Goal: Complete application form

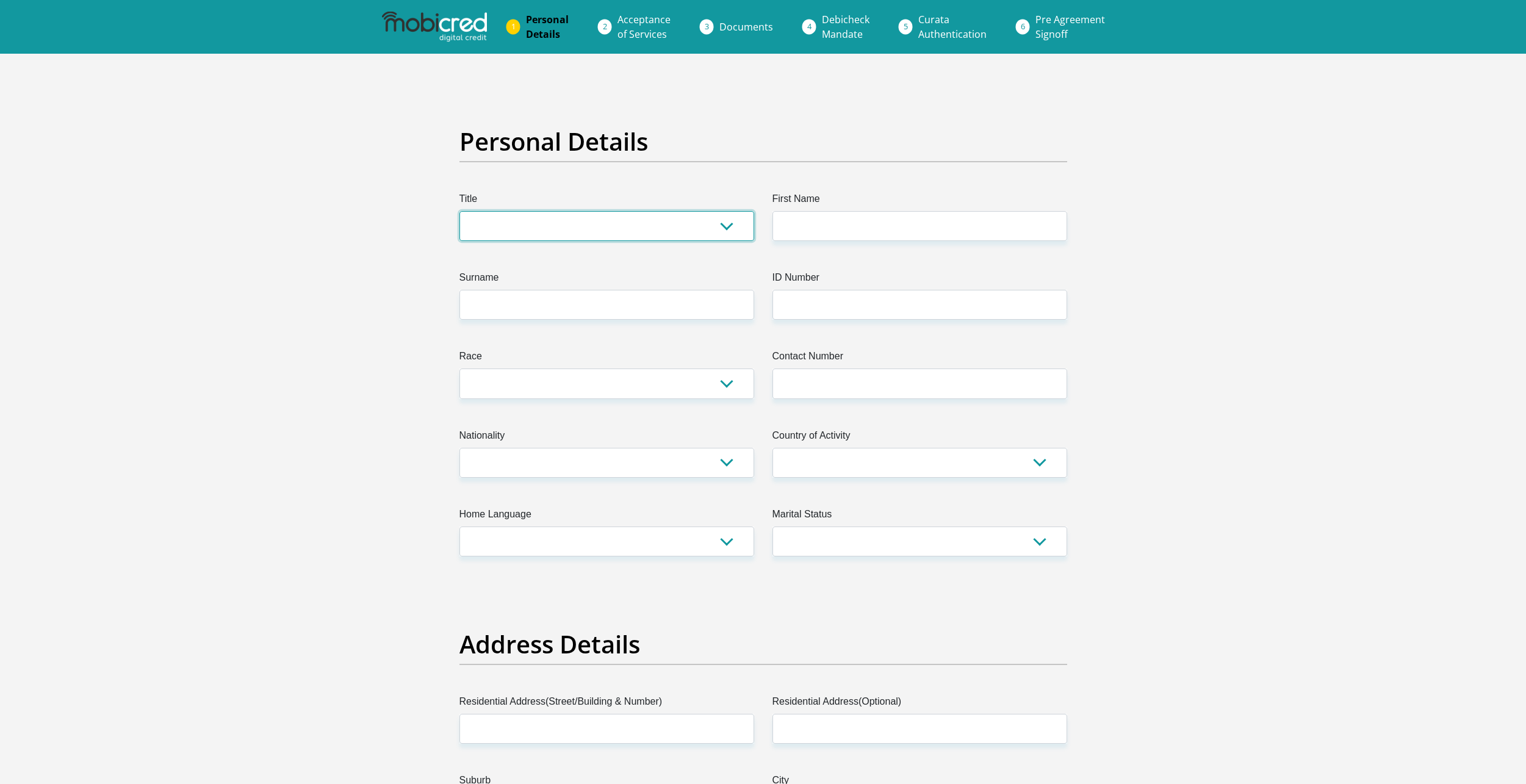
click at [602, 217] on select "Mr Ms Mrs Dr Other" at bounding box center [606, 226] width 295 height 30
select select "Mr"
click at [459, 211] on select "Mr Ms Mrs Dr Other" at bounding box center [606, 226] width 295 height 30
click at [796, 232] on input "First Name" at bounding box center [920, 226] width 295 height 30
type input "Michael"
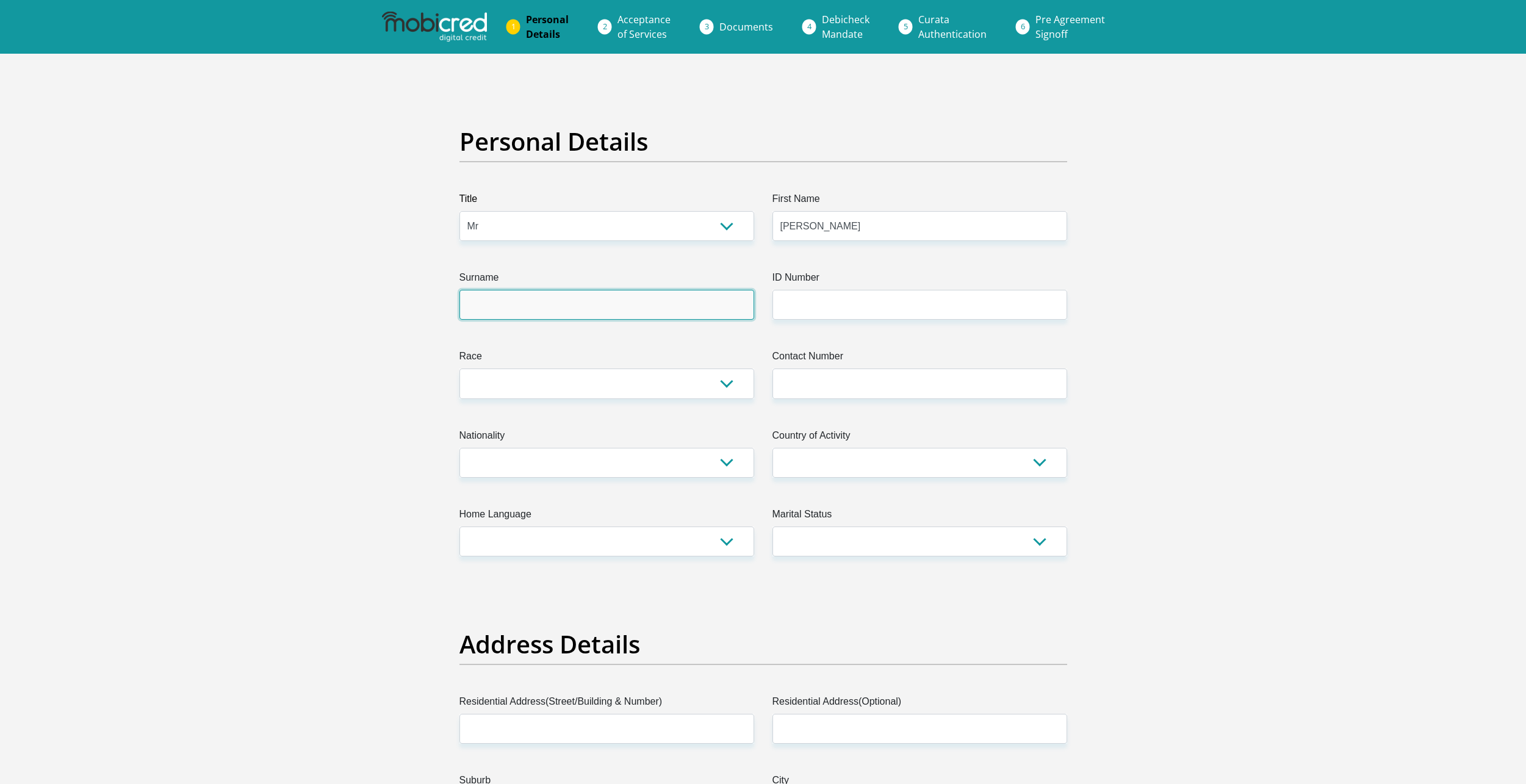
type input "coetzee"
type input "0673668734"
select select "ZAF"
type input "27 president steyn street"
type input "upington"
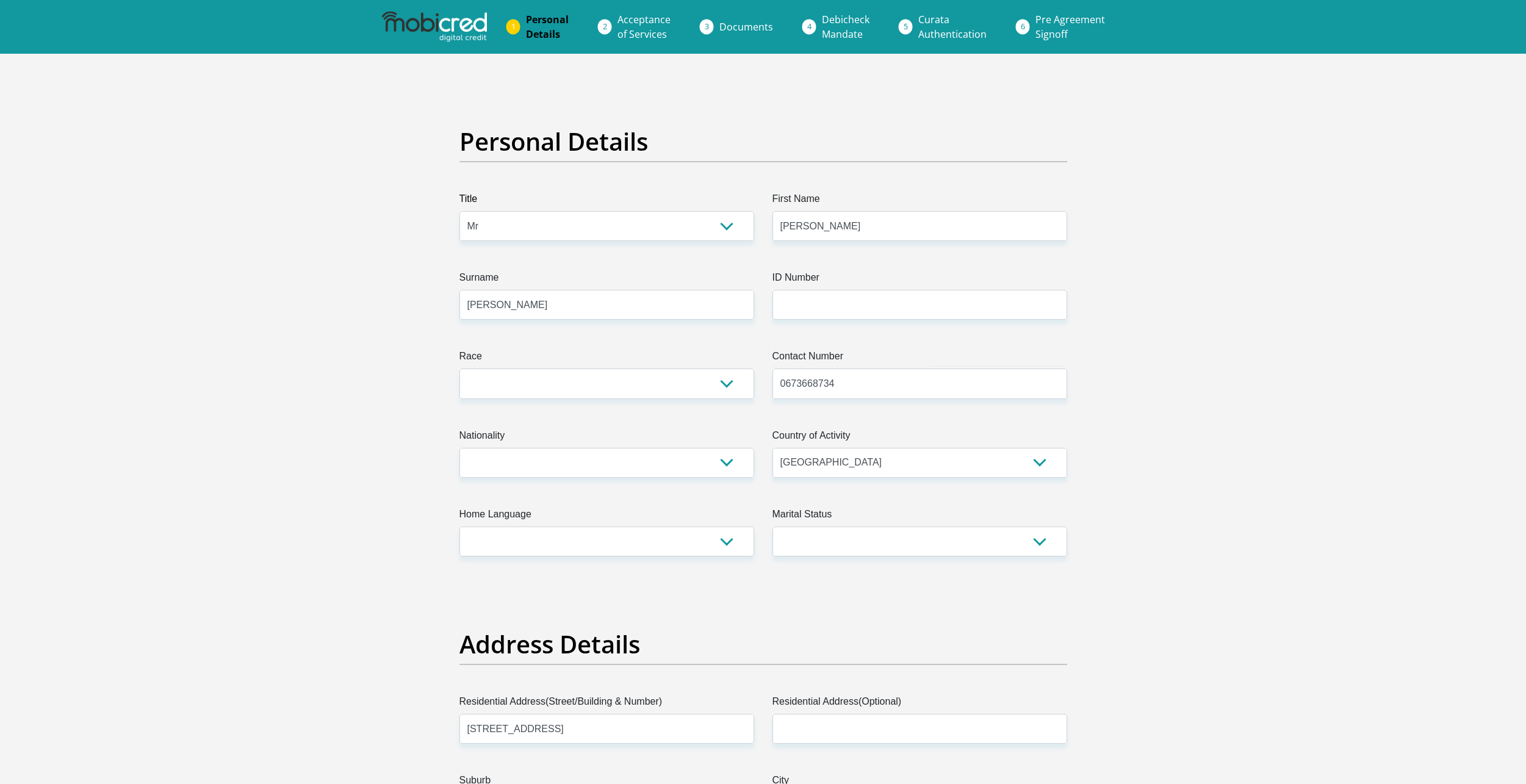
type input "upington"
type input "8800"
click at [824, 312] on input "ID Number" at bounding box center [920, 305] width 295 height 30
type input "0301295865085"
click at [698, 376] on select "Black Coloured Indian White Other" at bounding box center [606, 383] width 295 height 30
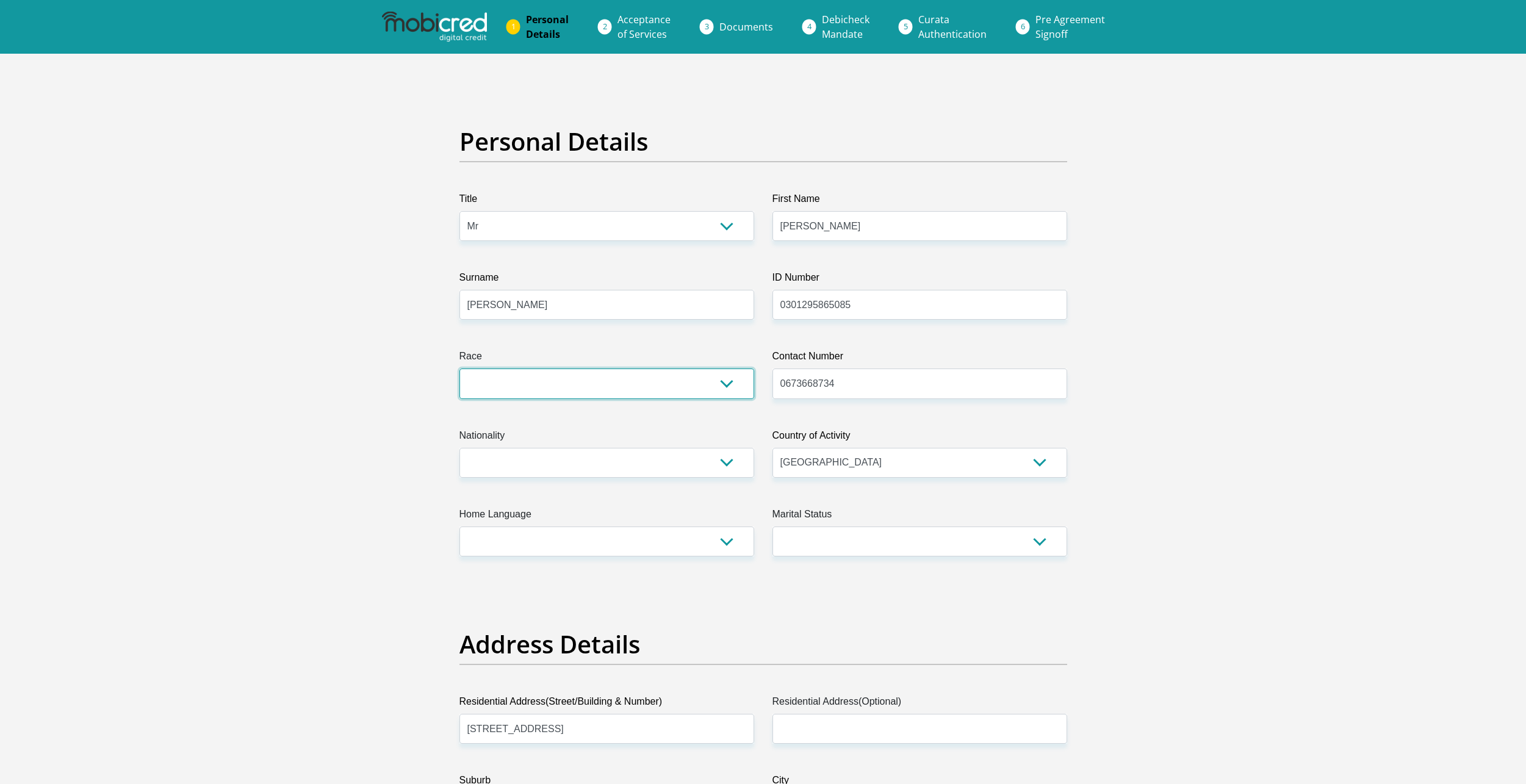
select select "4"
click at [459, 368] on select "Black Coloured Indian White Other" at bounding box center [606, 383] width 295 height 30
click at [559, 453] on select "South Africa Afghanistan Aland Islands Albania Algeria America Samoa American V…" at bounding box center [606, 463] width 295 height 30
select select "ZAF"
click at [459, 448] on select "South Africa Afghanistan Aland Islands Albania Algeria America Samoa American V…" at bounding box center [606, 463] width 295 height 30
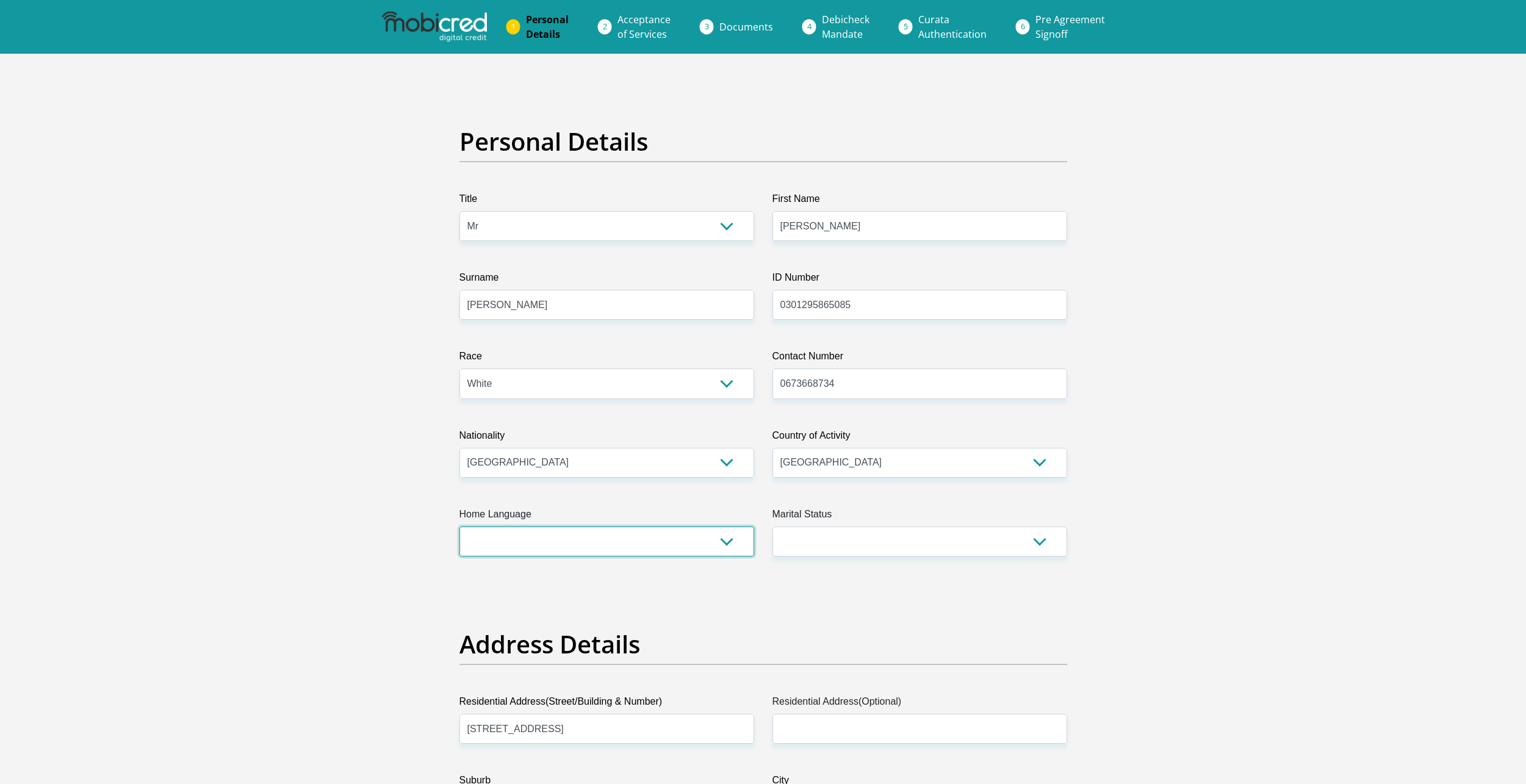
click at [629, 543] on select "Afrikaans English Sepedi South Ndebele Southern Sotho Swati Tsonga Tswana Venda…" at bounding box center [606, 541] width 295 height 30
select select "eng"
click at [459, 526] on select "Afrikaans English Sepedi South Ndebele Southern Sotho Swati Tsonga Tswana Venda…" at bounding box center [606, 541] width 295 height 30
click at [858, 543] on select "Married ANC Single Divorced Widowed Married COP or Customary Law" at bounding box center [920, 541] width 295 height 30
select select "2"
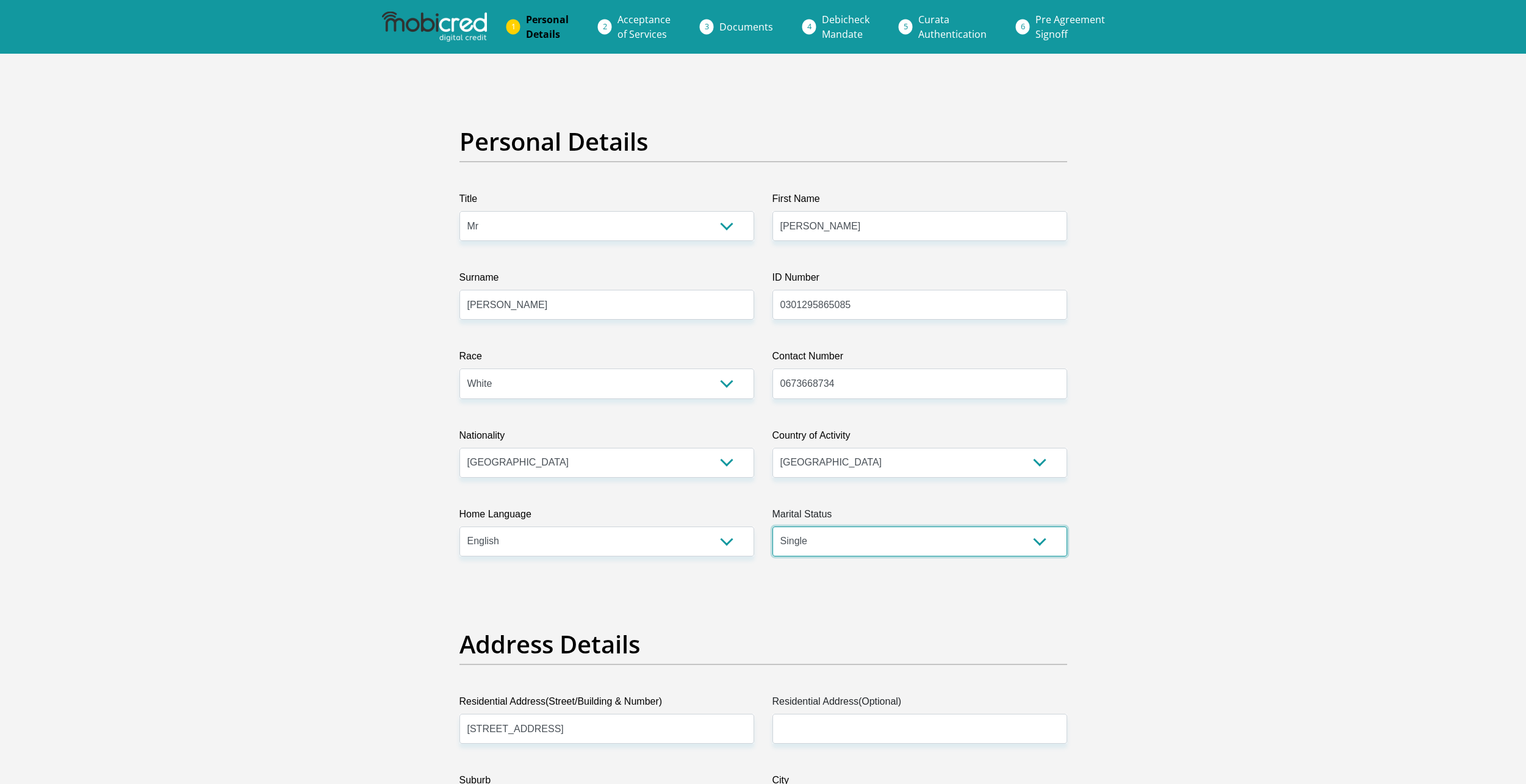
click at [773, 526] on select "Married ANC Single Divorced Widowed Married COP or Customary Law" at bounding box center [920, 541] width 295 height 30
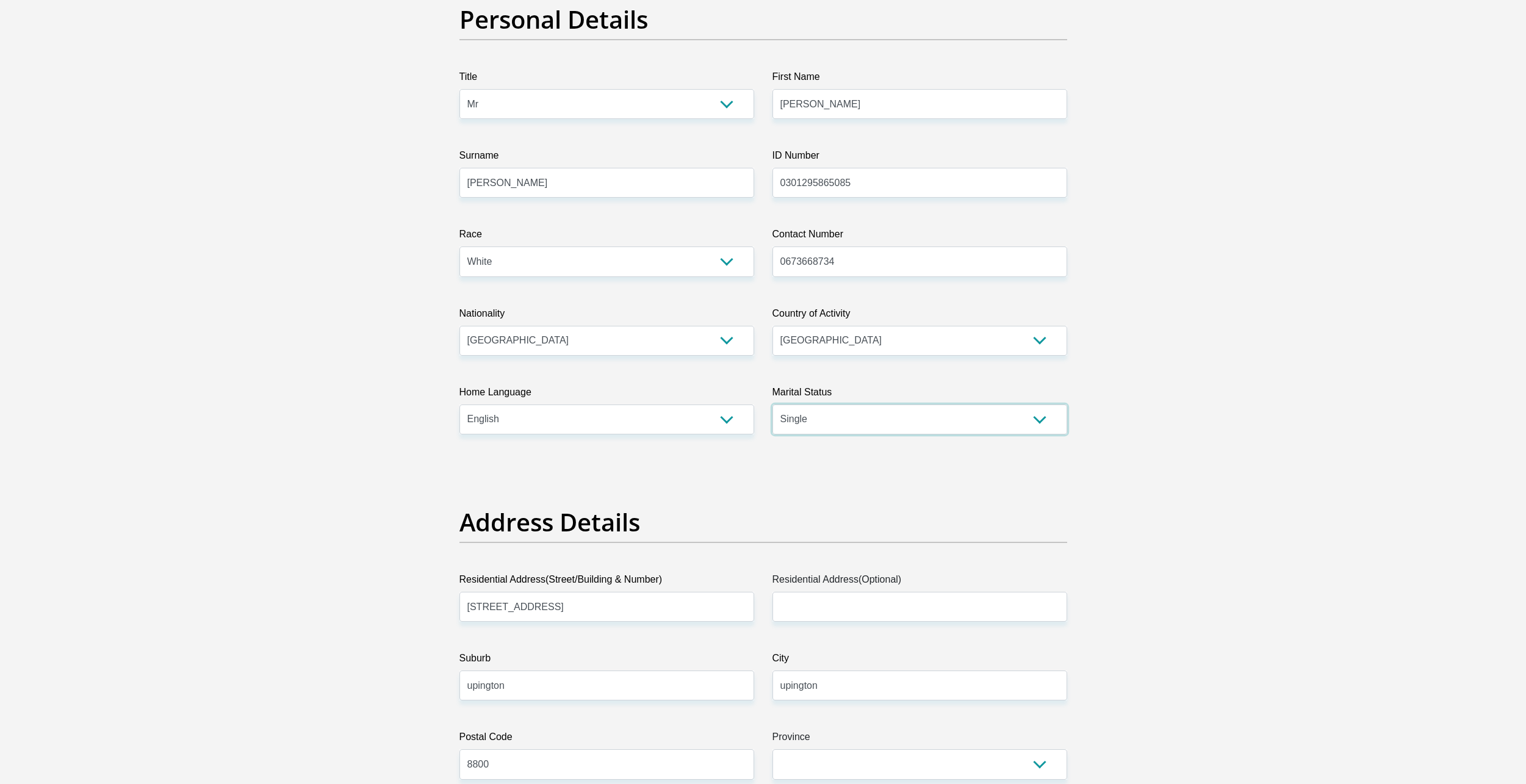
scroll to position [366, 0]
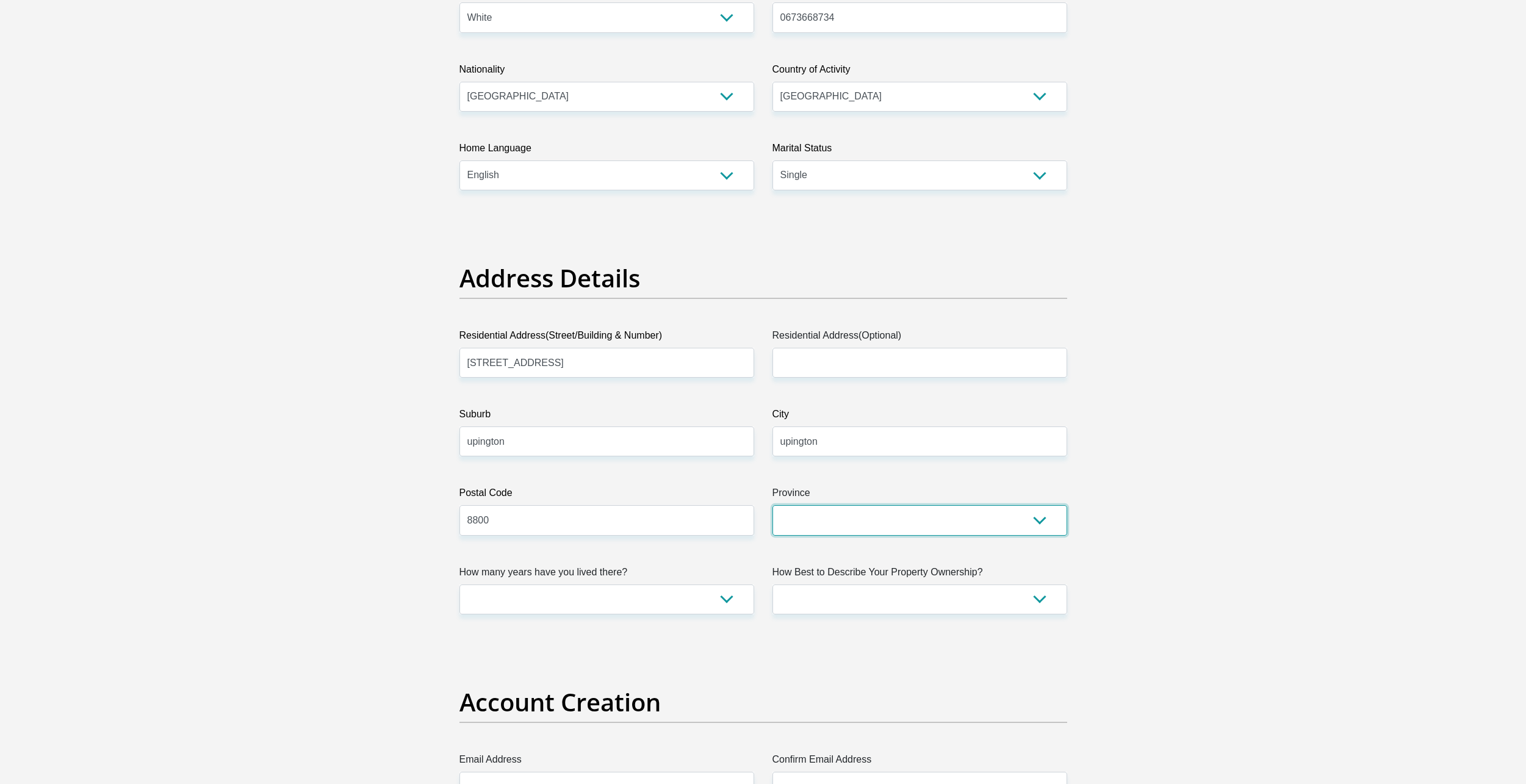
click at [862, 526] on select "Eastern Cape Free State Gauteng KwaZulu-Natal Limpopo Mpumalanga Northern Cape …" at bounding box center [920, 520] width 295 height 30
select select "Northern Cape"
click at [773, 505] on select "Eastern Cape Free State Gauteng KwaZulu-Natal Limpopo Mpumalanga Northern Cape …" at bounding box center [920, 520] width 295 height 30
click at [692, 604] on select "less than 1 year 1-3 years 3-5 years 5+ years" at bounding box center [606, 599] width 295 height 30
select select "5"
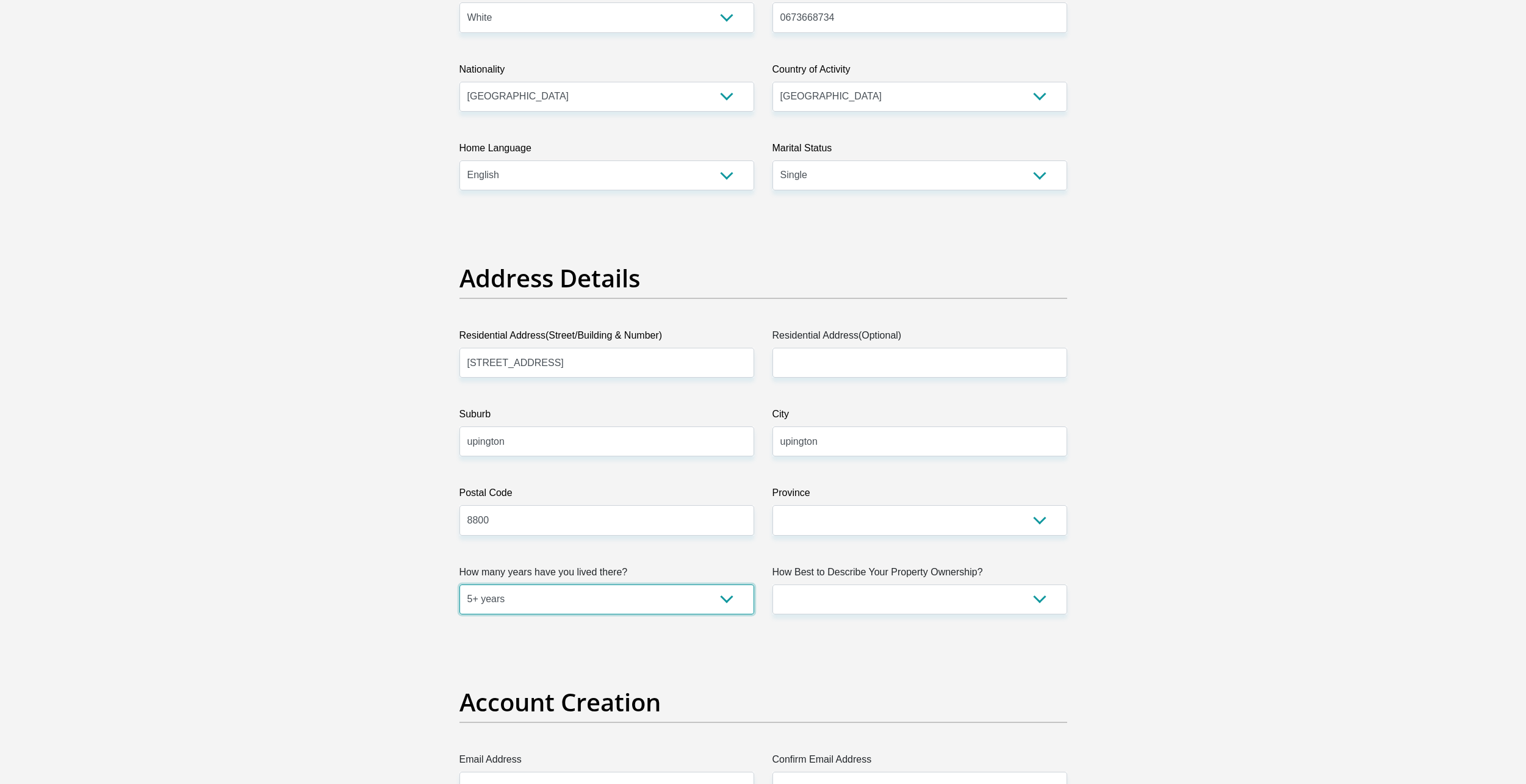
click at [459, 584] on select "less than 1 year 1-3 years 3-5 years 5+ years" at bounding box center [606, 599] width 295 height 30
click at [823, 600] on select "Owned Rented Family Owned Company Dwelling" at bounding box center [920, 599] width 295 height 30
select select "parents"
click at [773, 584] on select "Owned Rented Family Owned Company Dwelling" at bounding box center [920, 599] width 295 height 30
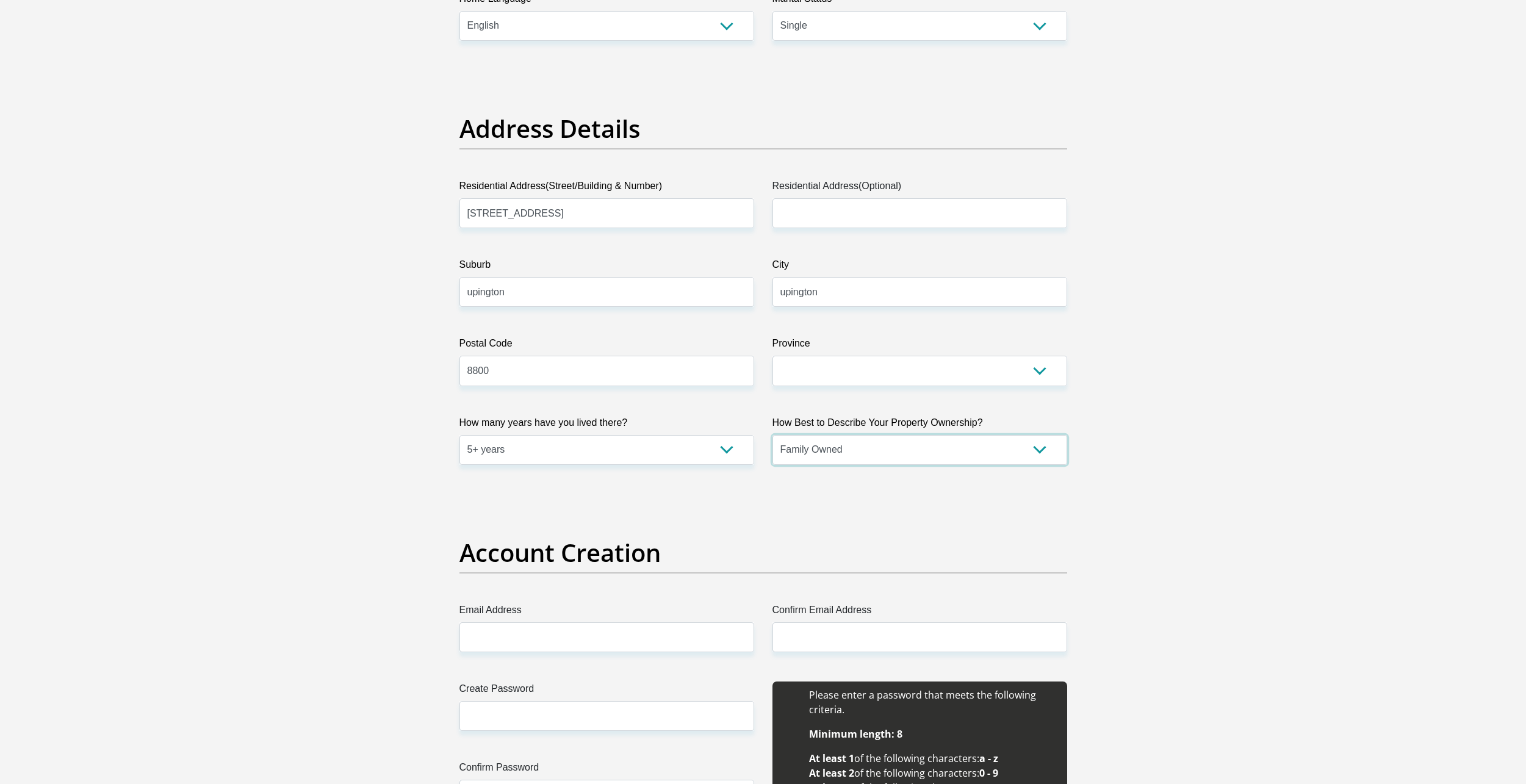
scroll to position [732, 0]
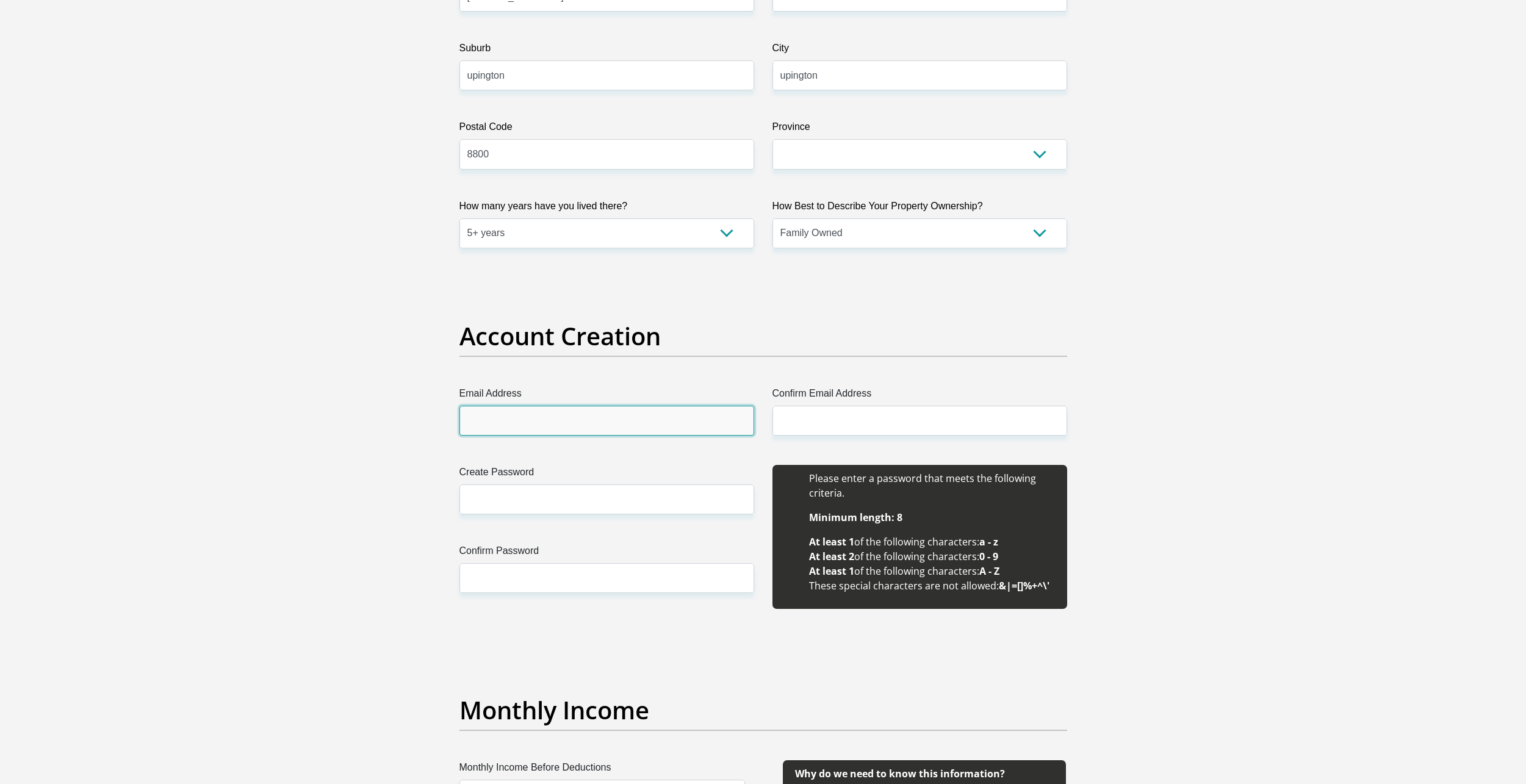
click at [652, 418] on input "Email Address" at bounding box center [606, 421] width 295 height 30
type input "mcoetzee250@gmail.com"
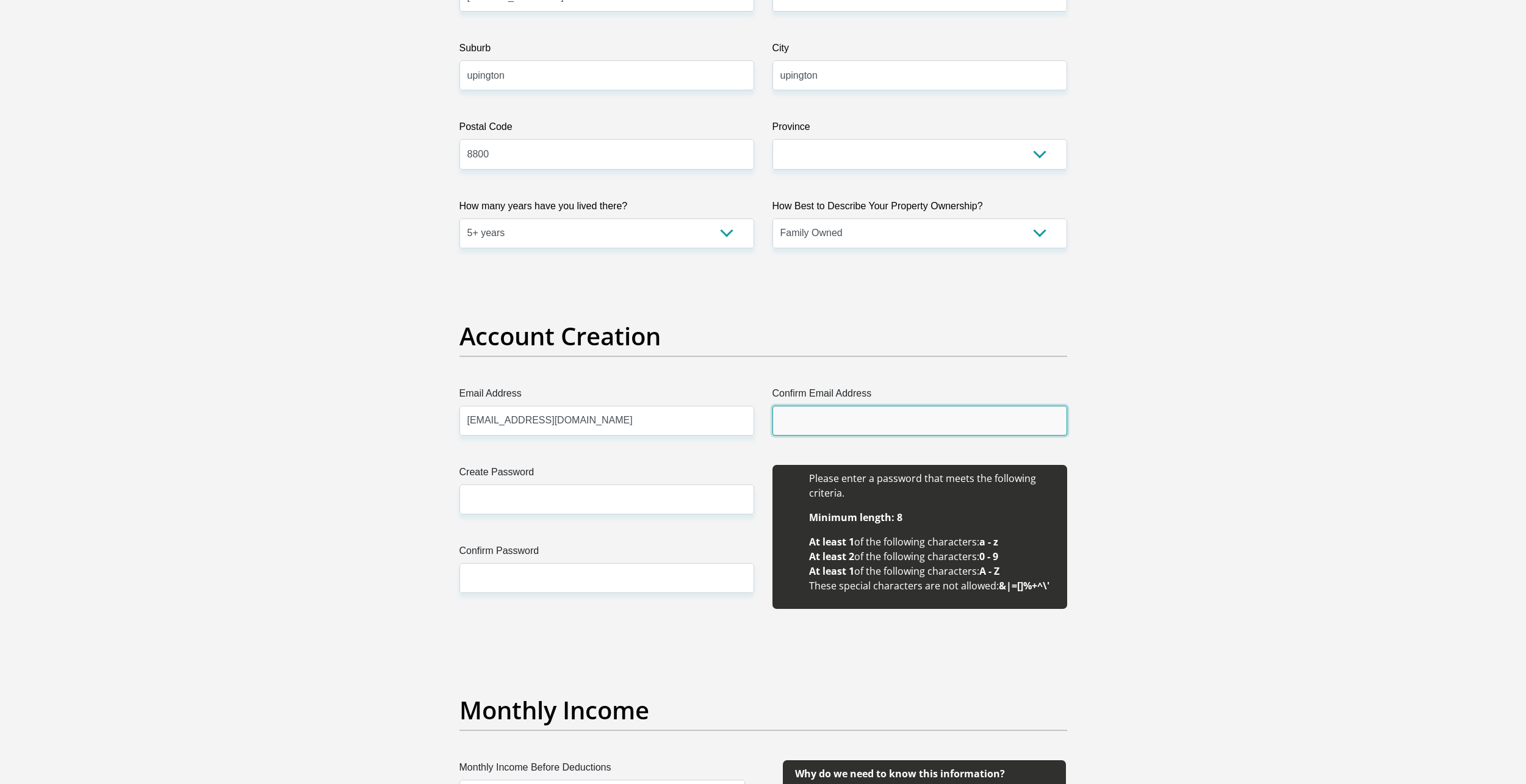
type input "mcoetzee250@gmail.com"
type input "Michael"
type input "coetzee"
type input "0673668734"
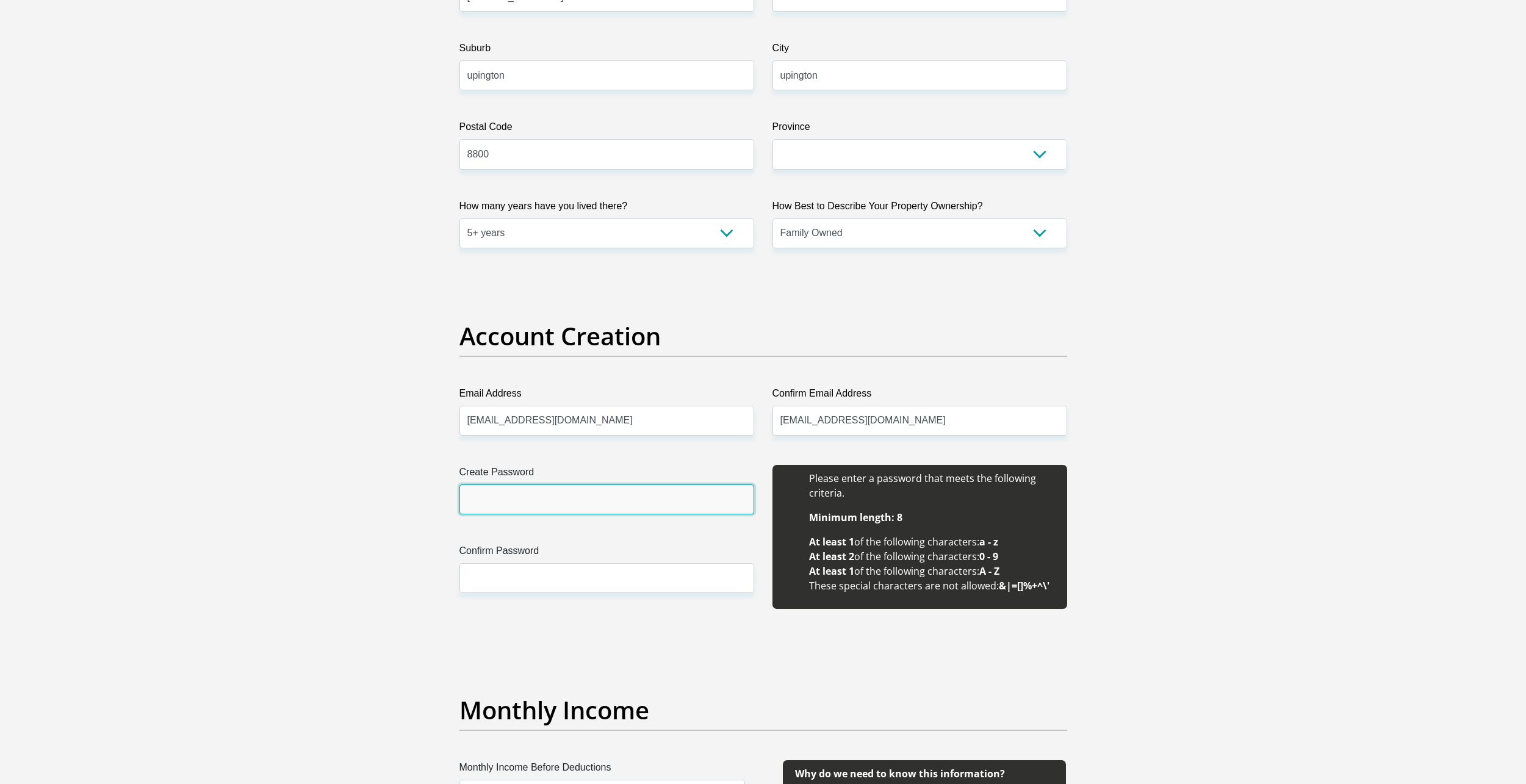
click at [650, 510] on input "Create Password" at bounding box center [606, 499] width 295 height 30
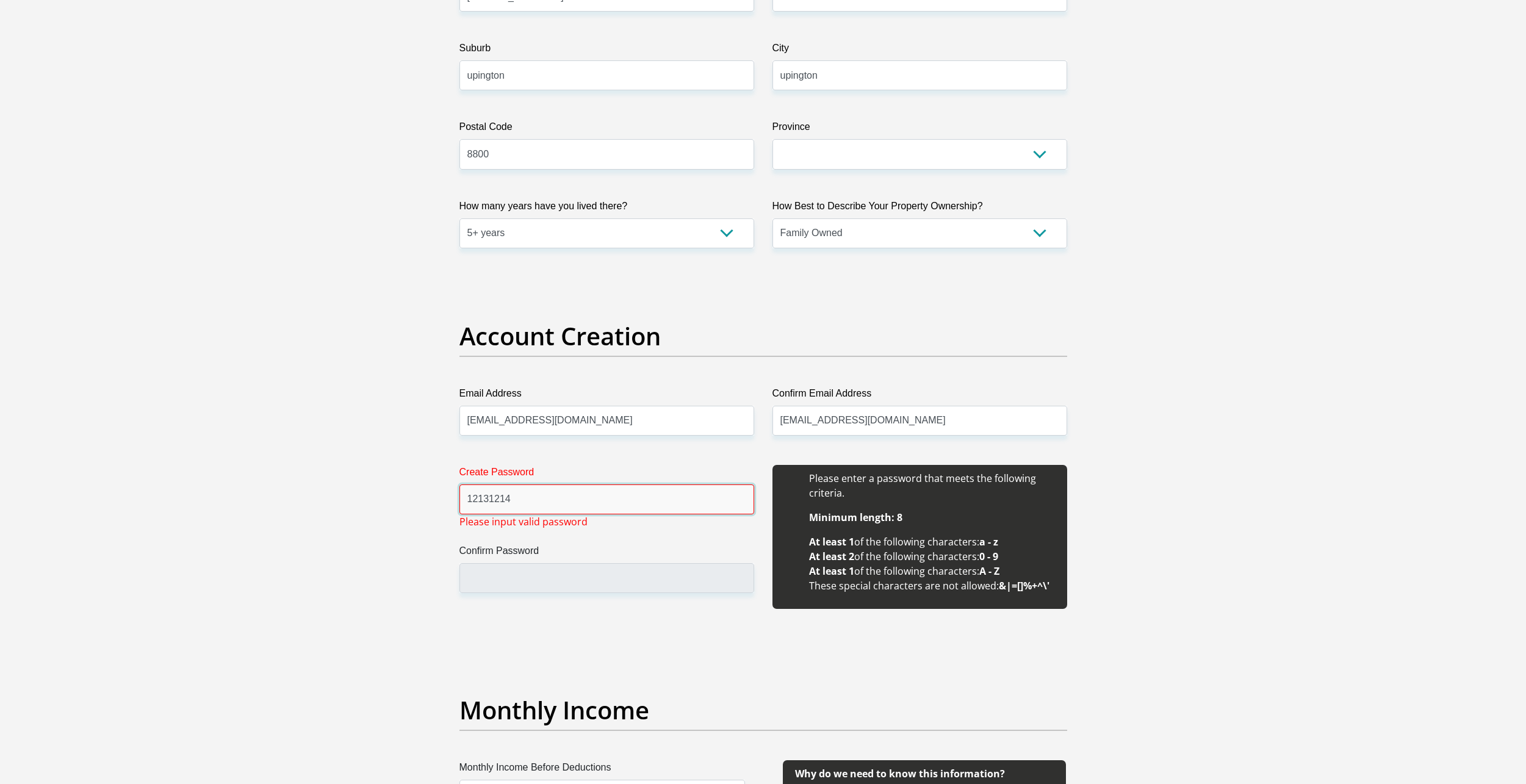
drag, startPoint x: 570, startPoint y: 486, endPoint x: 451, endPoint y: 499, distance: 119.7
type input "12131214Mike13*"
click at [549, 567] on input "Confirm Password" at bounding box center [606, 578] width 295 height 30
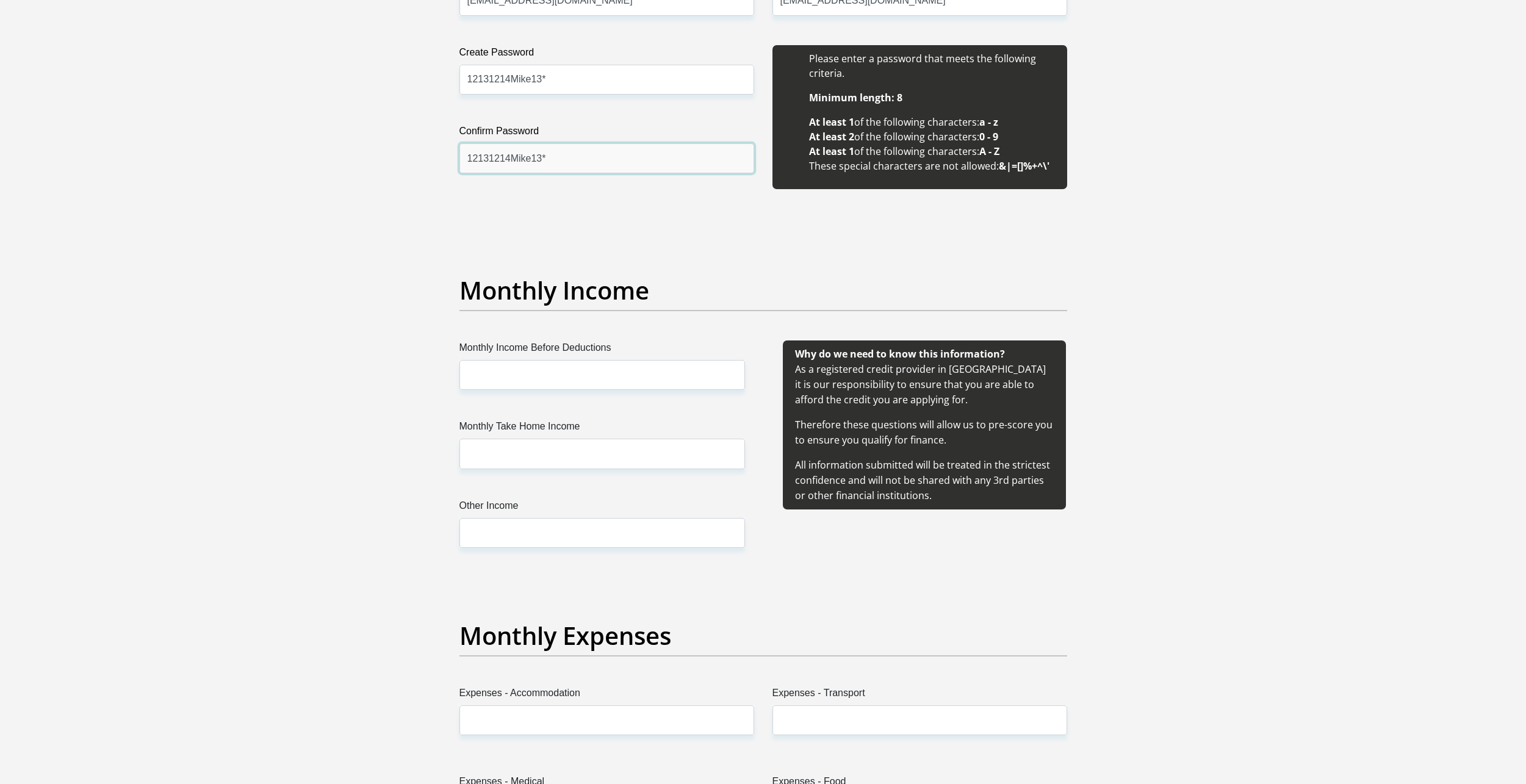
scroll to position [1159, 0]
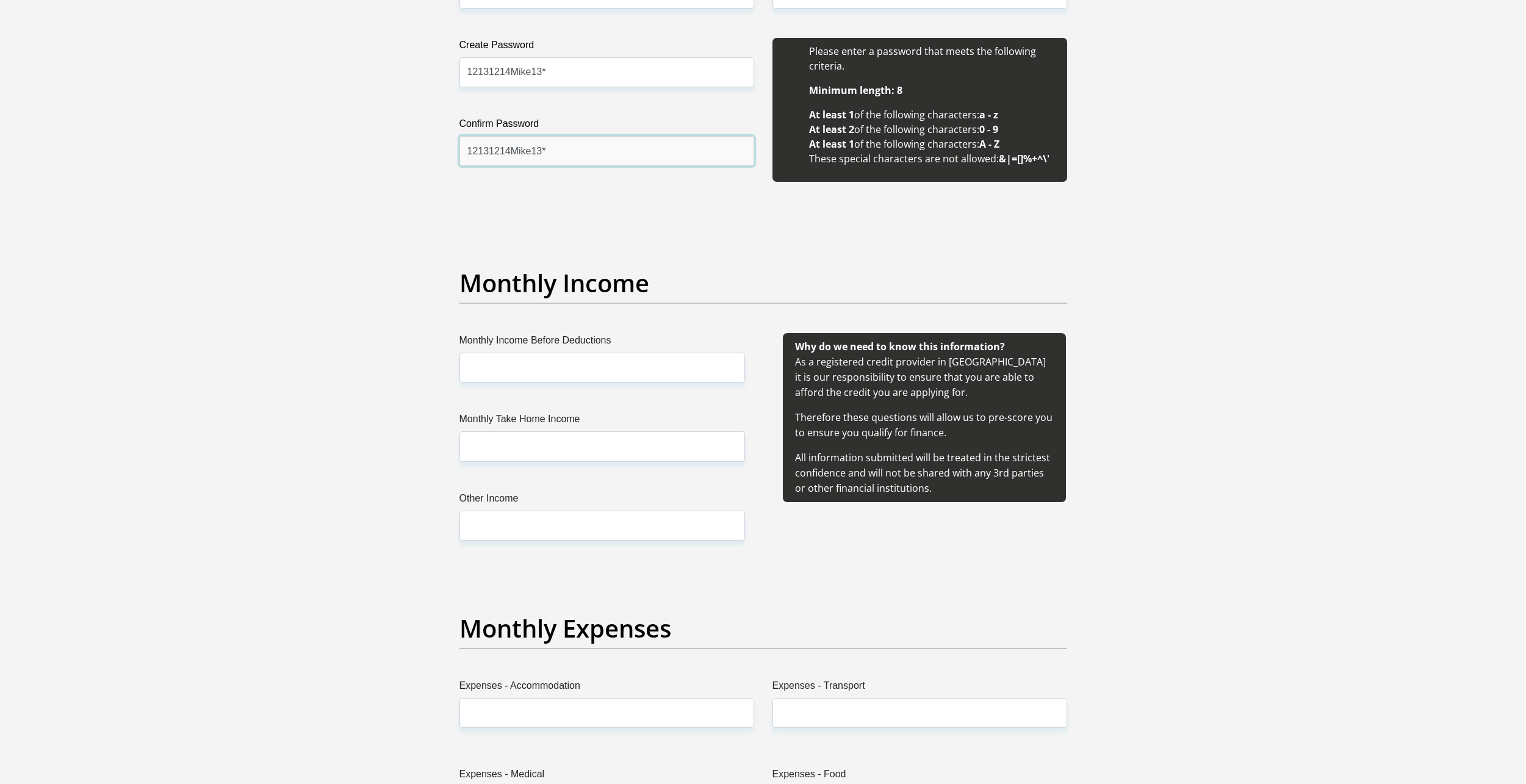
type input "12131214Mike13*"
click at [516, 380] on input "Monthly Income Before Deductions" at bounding box center [602, 368] width 286 height 30
type input "12000"
click at [664, 455] on input "Monthly Take Home Income" at bounding box center [602, 446] width 286 height 30
type input "9000"
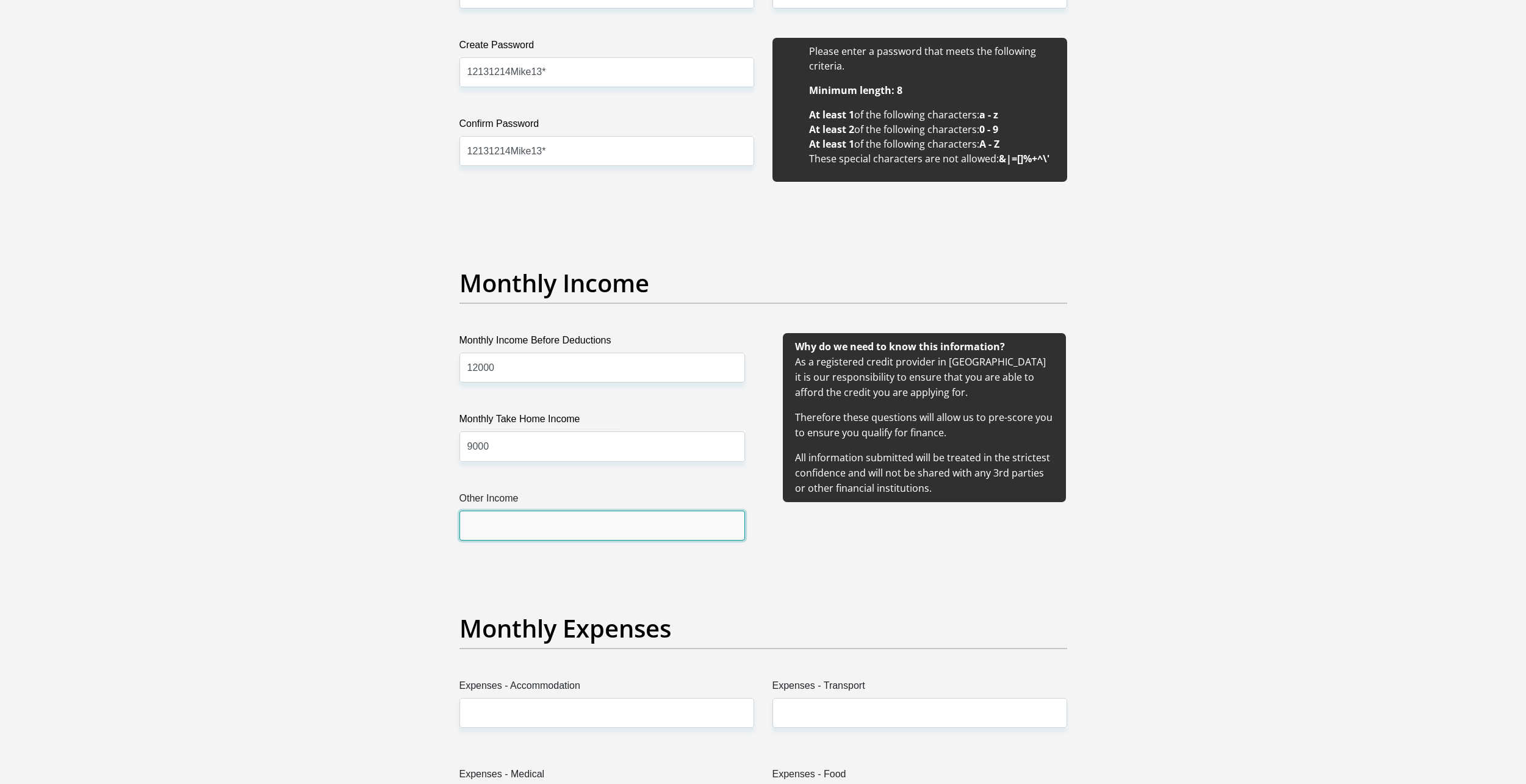
click at [587, 526] on input "Other Income" at bounding box center [602, 525] width 286 height 30
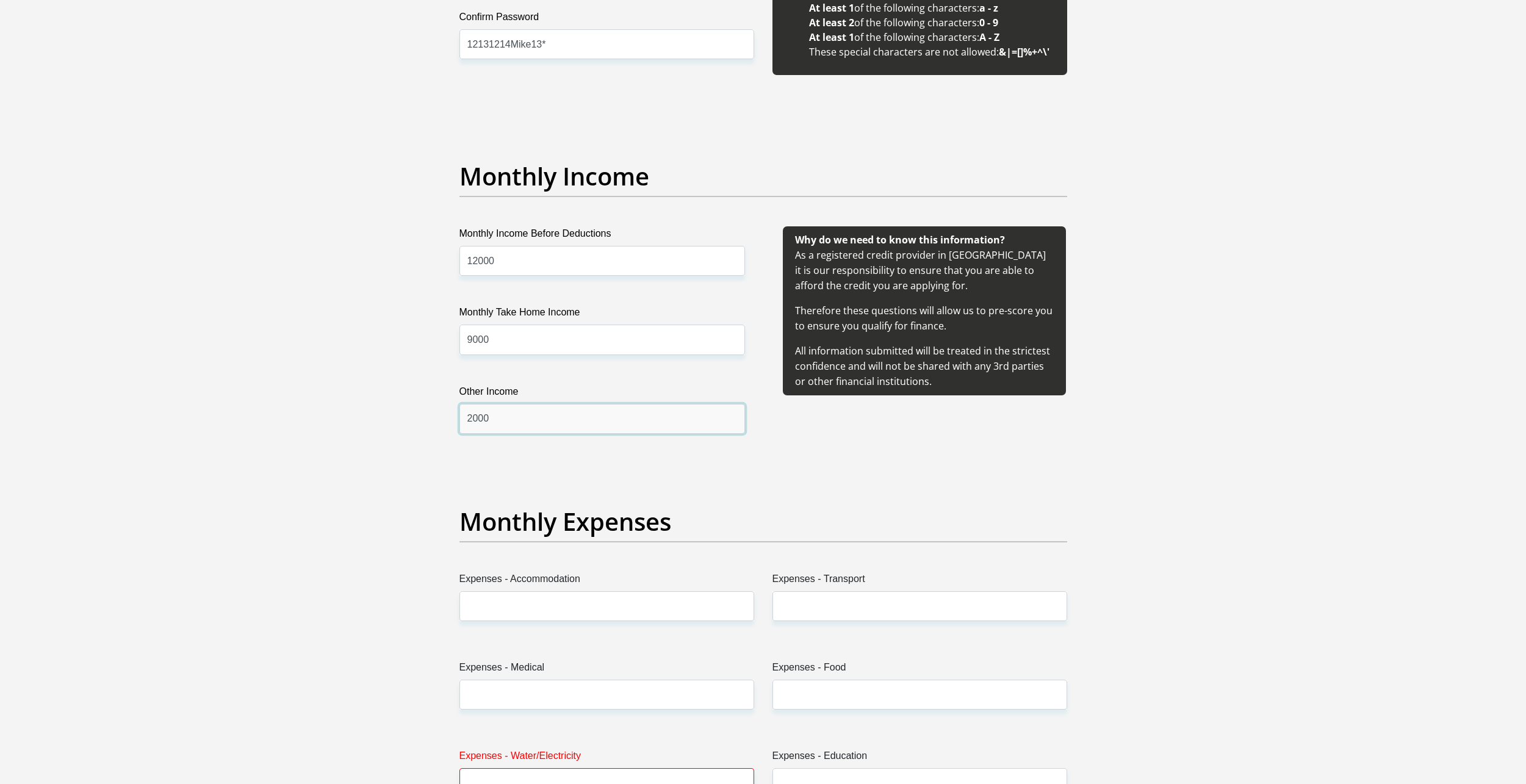
scroll to position [1464, 0]
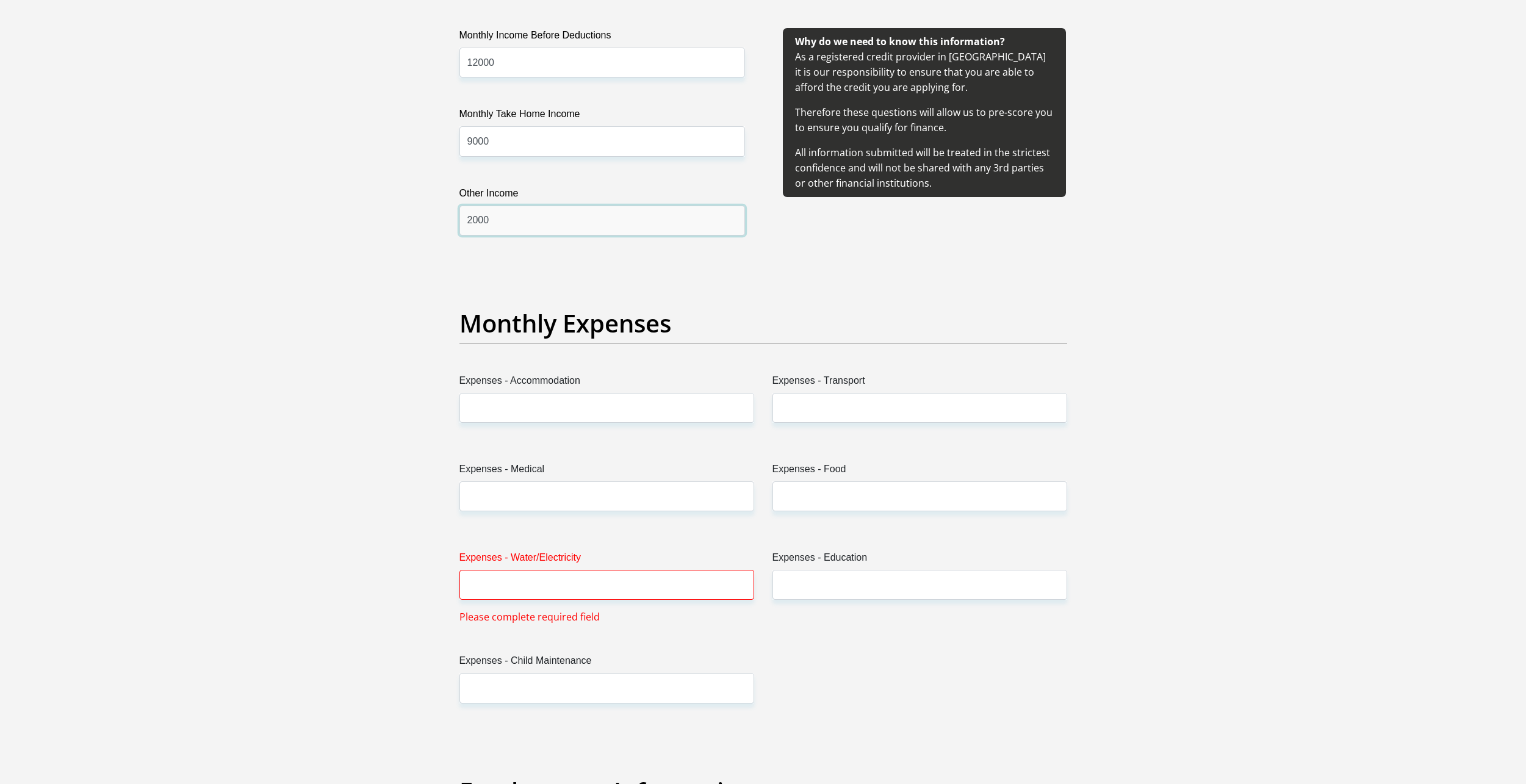
type input "2000"
click at [561, 407] on input "Expenses - Accommodation" at bounding box center [606, 408] width 295 height 30
type input "0"
click at [816, 414] on input "Expenses - Transport" at bounding box center [920, 408] width 295 height 30
type input "2"
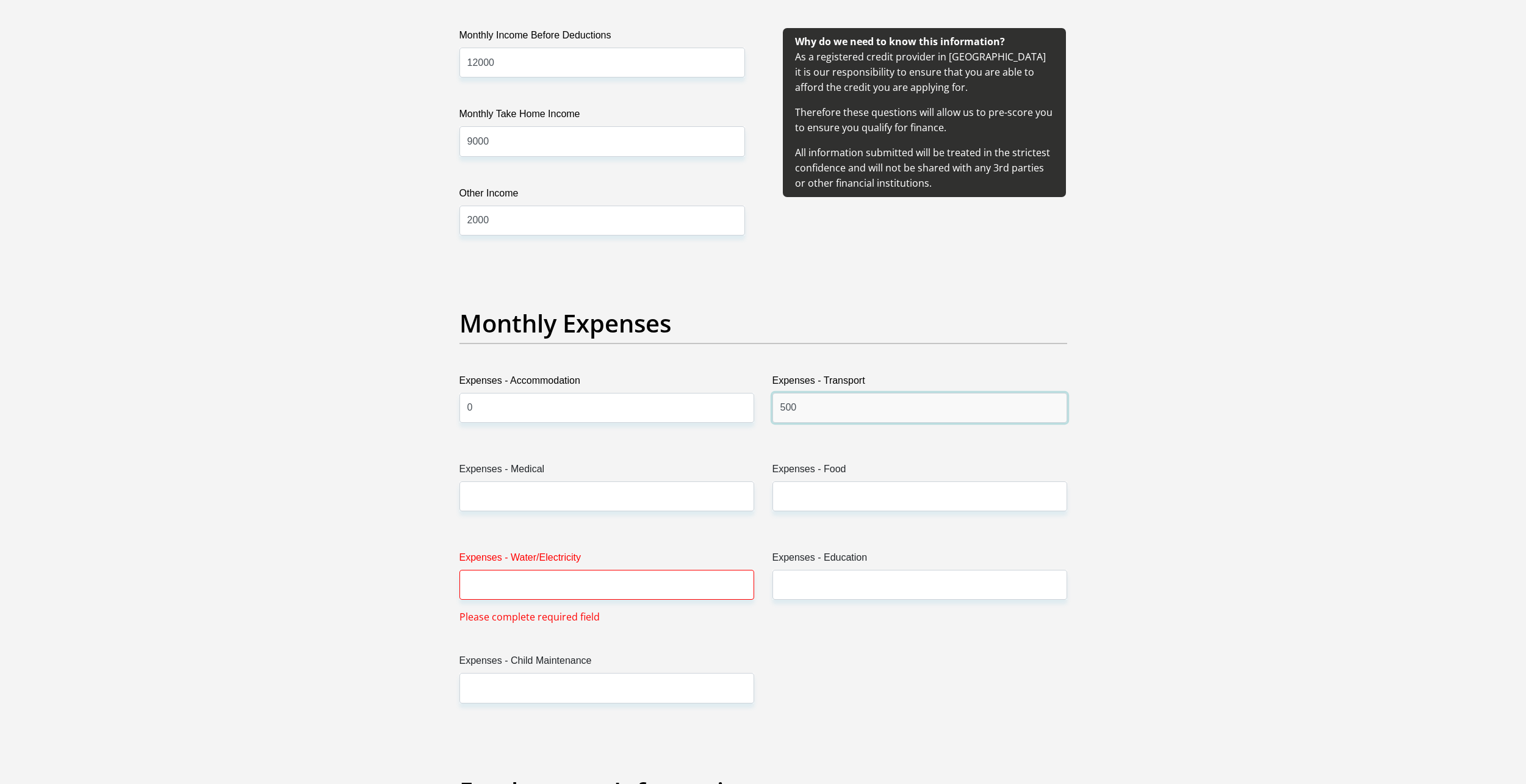
type input "500"
click at [620, 500] on input "Expenses - Medical" at bounding box center [606, 496] width 295 height 30
type input "0"
click at [829, 510] on input "Expenses - Food" at bounding box center [920, 496] width 295 height 30
type input "500"
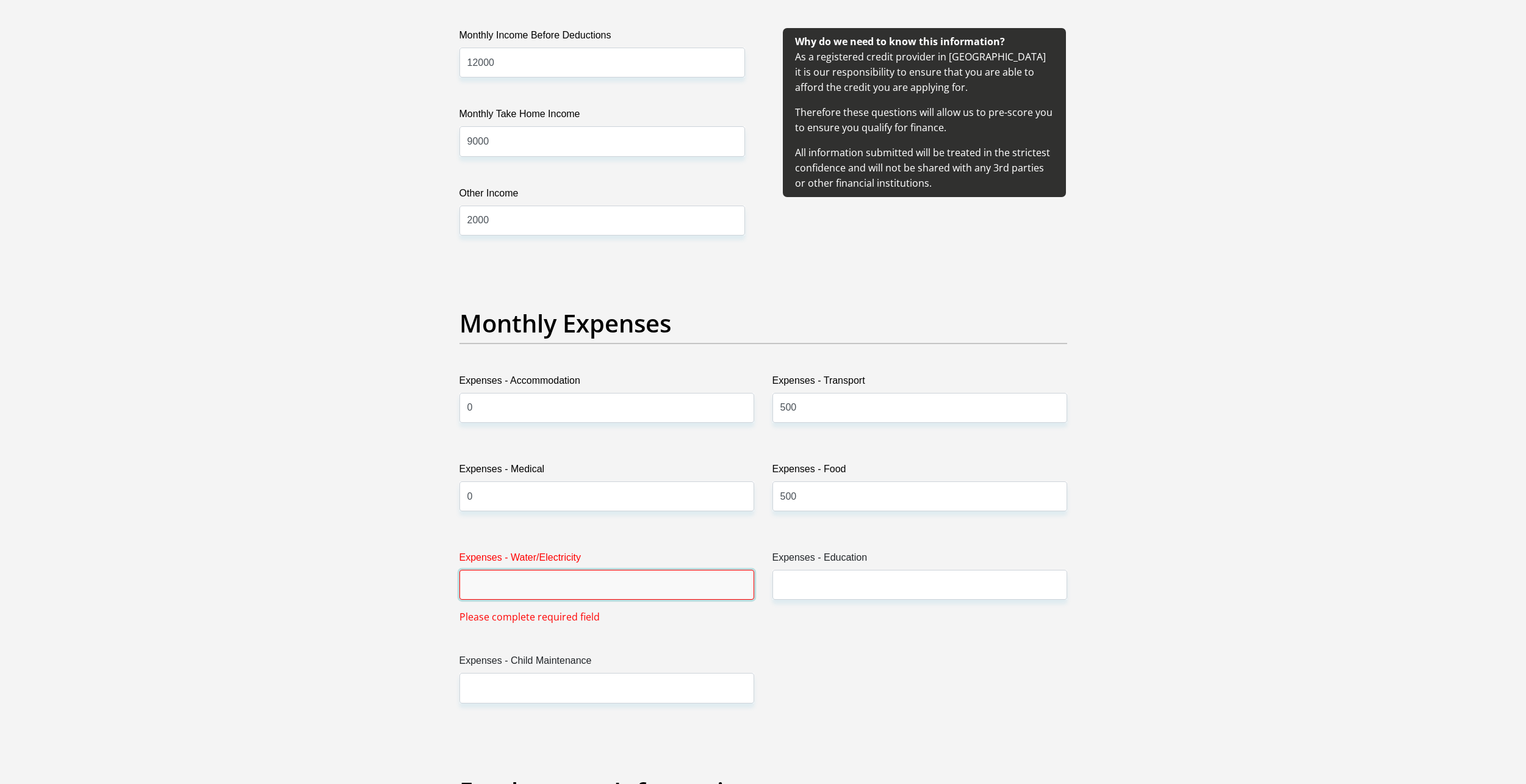
click at [587, 584] on input "Expenses - Water/Electricity" at bounding box center [606, 584] width 295 height 30
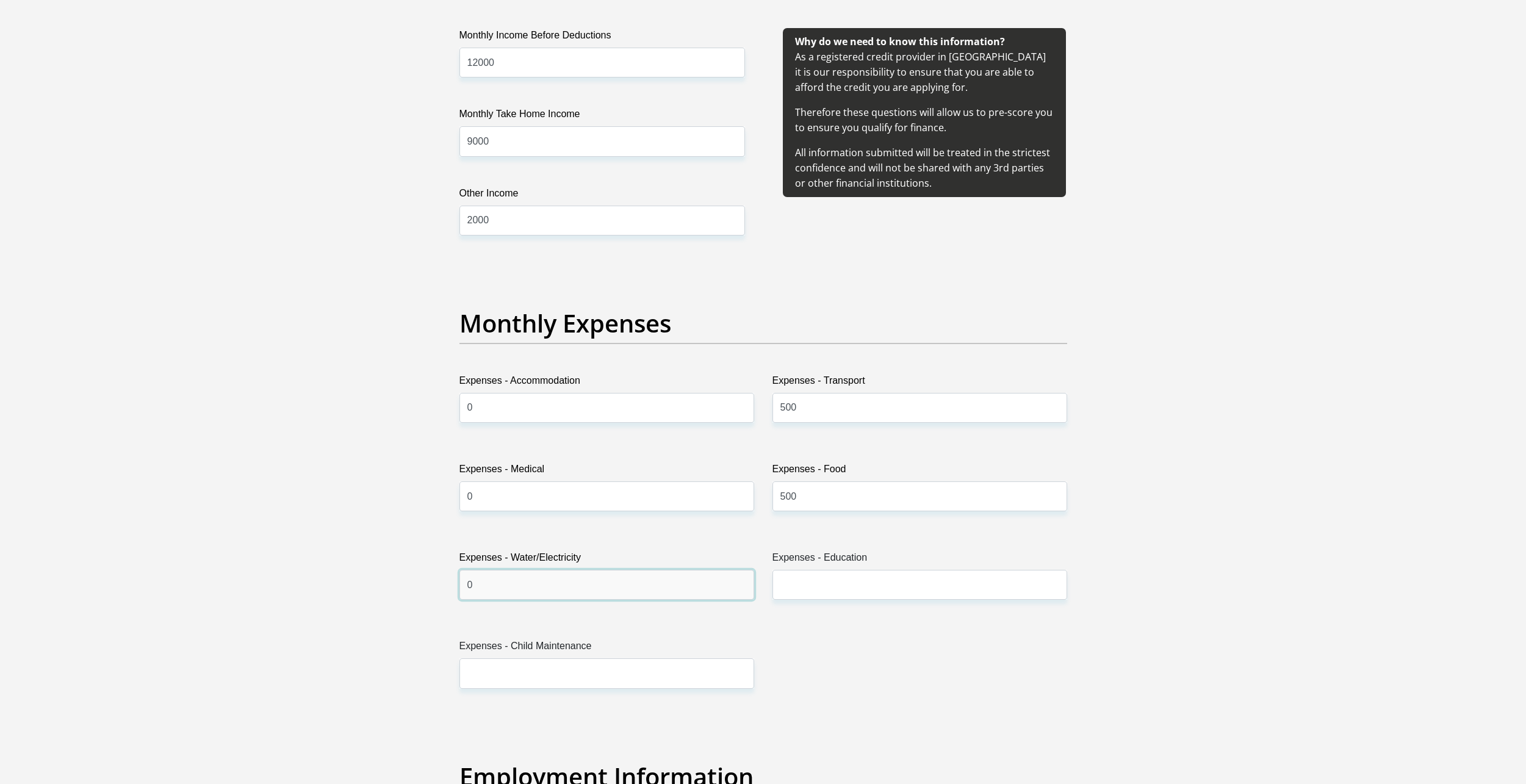
type input "0"
click at [854, 589] on input "Expenses - Education" at bounding box center [920, 584] width 295 height 30
type input "0"
click at [609, 665] on input "Expenses - Child Maintenance" at bounding box center [606, 673] width 295 height 30
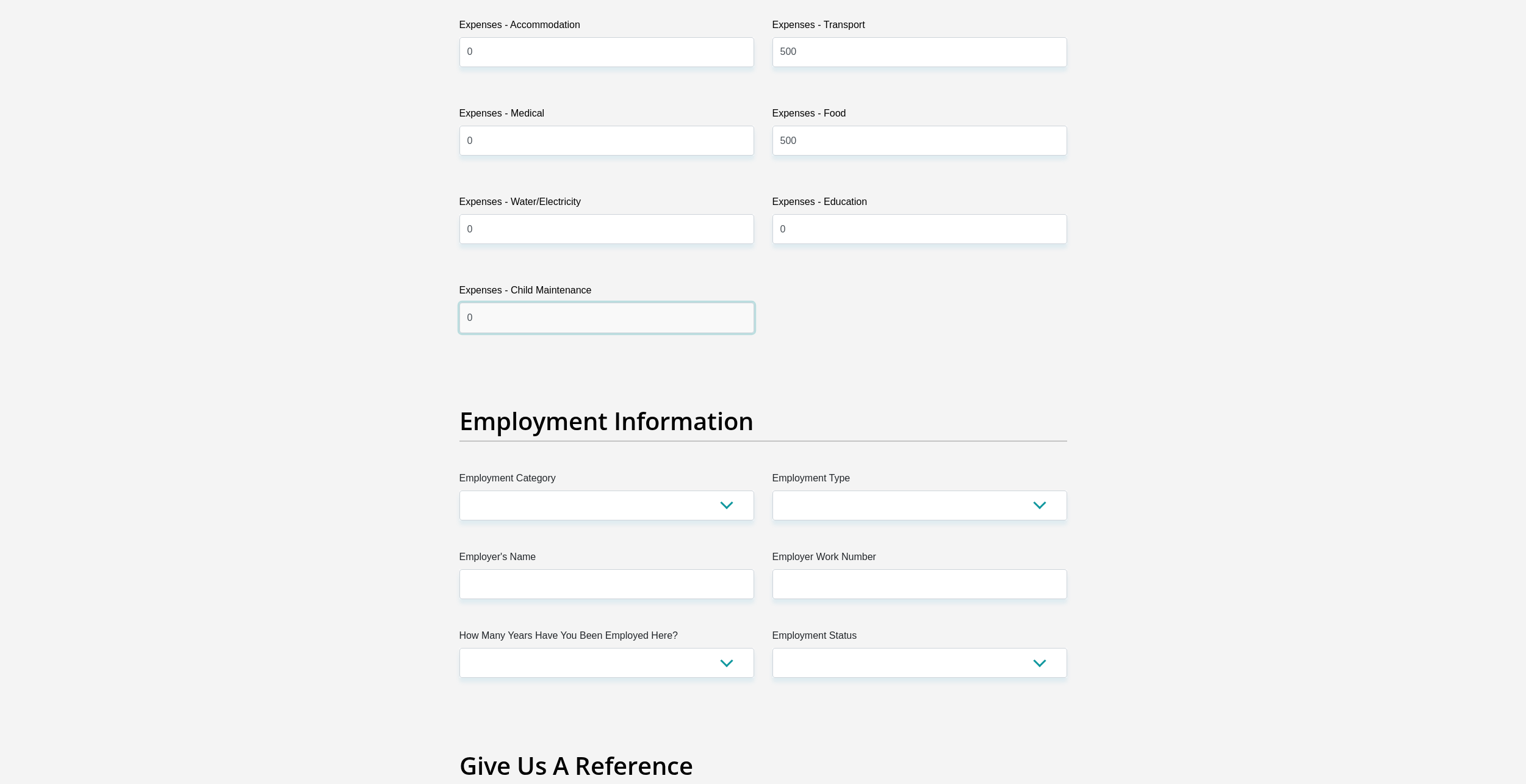
scroll to position [1952, 0]
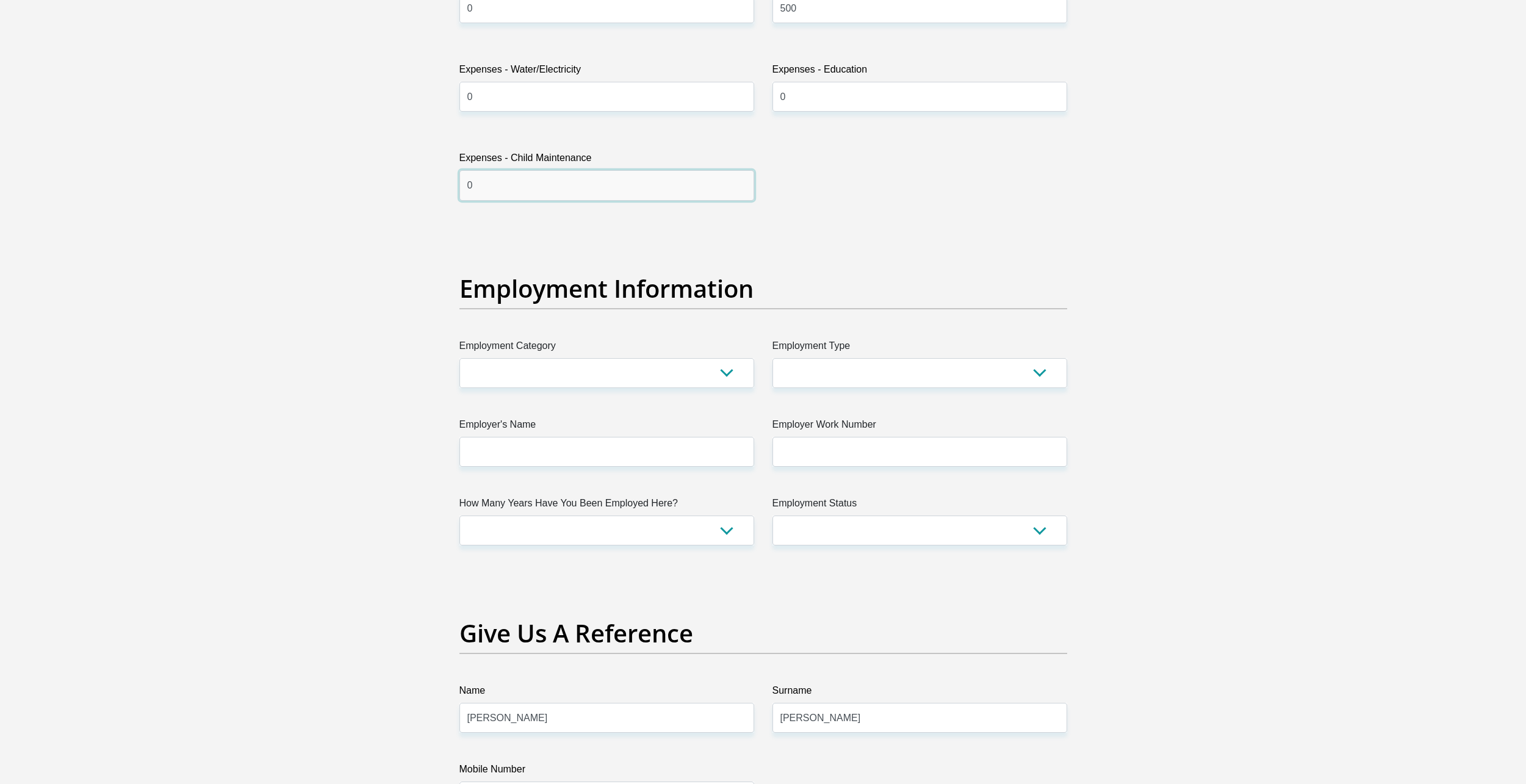
type input "0"
click at [582, 380] on select "AGRICULTURE ALCOHOL & TOBACCO CONSTRUCTION MATERIALS METALLURGY EQUIPMENT FOR R…" at bounding box center [606, 373] width 295 height 30
select select "53"
click at [459, 358] on select "AGRICULTURE ALCOHOL & TOBACCO CONSTRUCTION MATERIALS METALLURGY EQUIPMENT FOR R…" at bounding box center [606, 373] width 295 height 30
click at [810, 378] on select "College/Lecturer Craft Seller Creative Driver Executive Farmer Forces - Non Com…" at bounding box center [920, 373] width 295 height 30
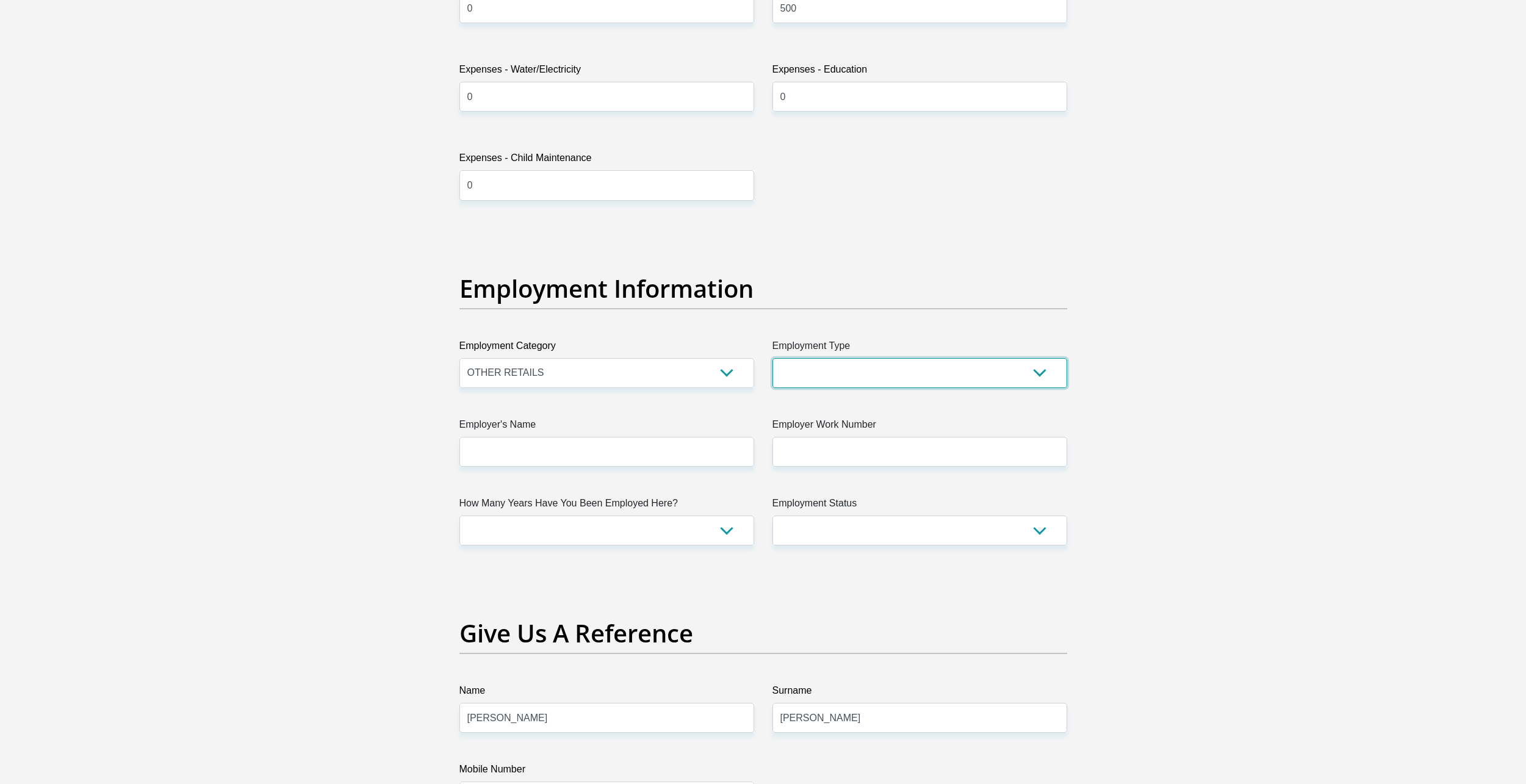
select select "Sales"
click at [773, 358] on select "College/Lecturer Craft Seller Creative Driver Executive Farmer Forces - Non Com…" at bounding box center [920, 373] width 295 height 30
click at [555, 445] on input "Employer's Name" at bounding box center [606, 452] width 295 height 30
type input "Z"
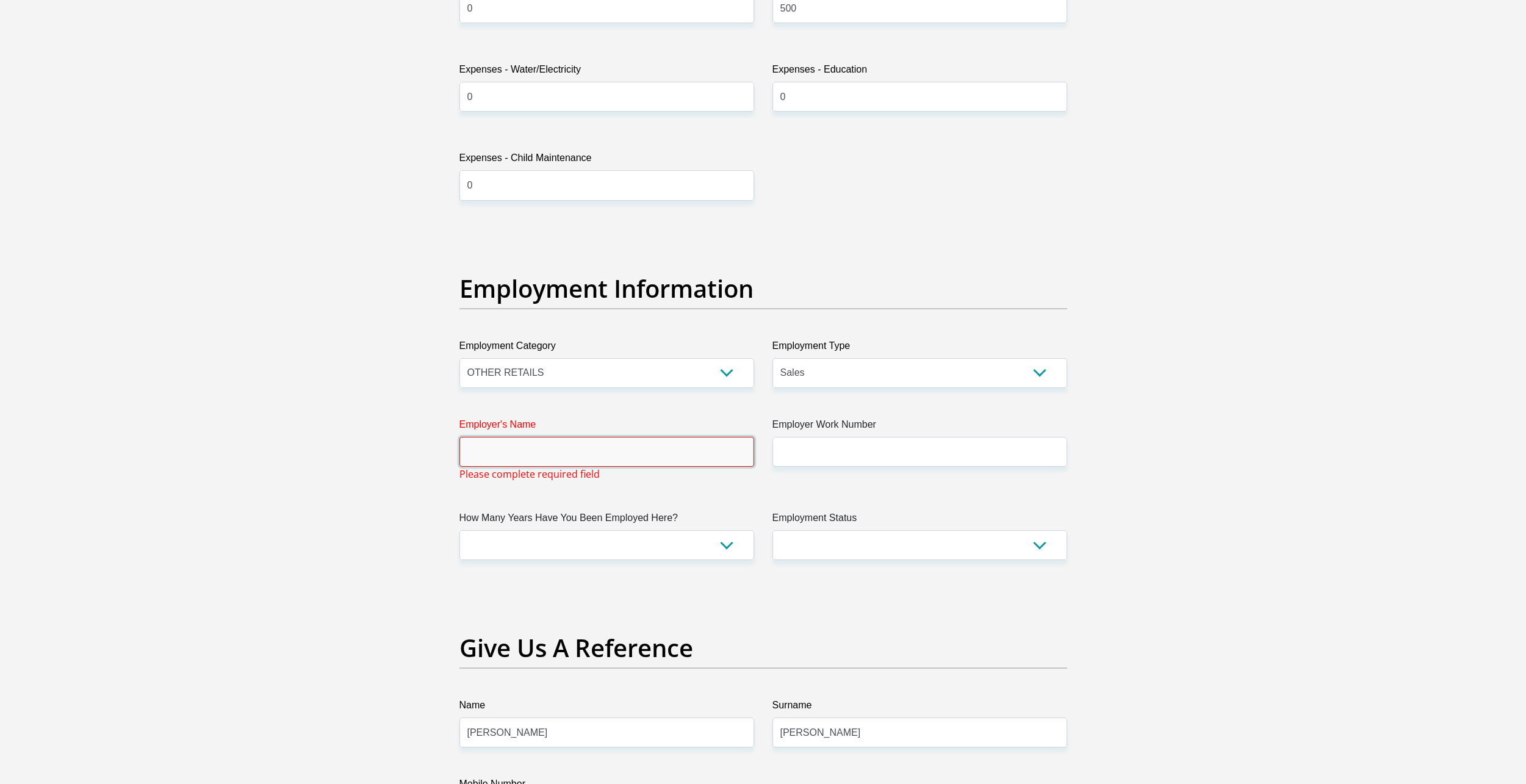
type input "a"
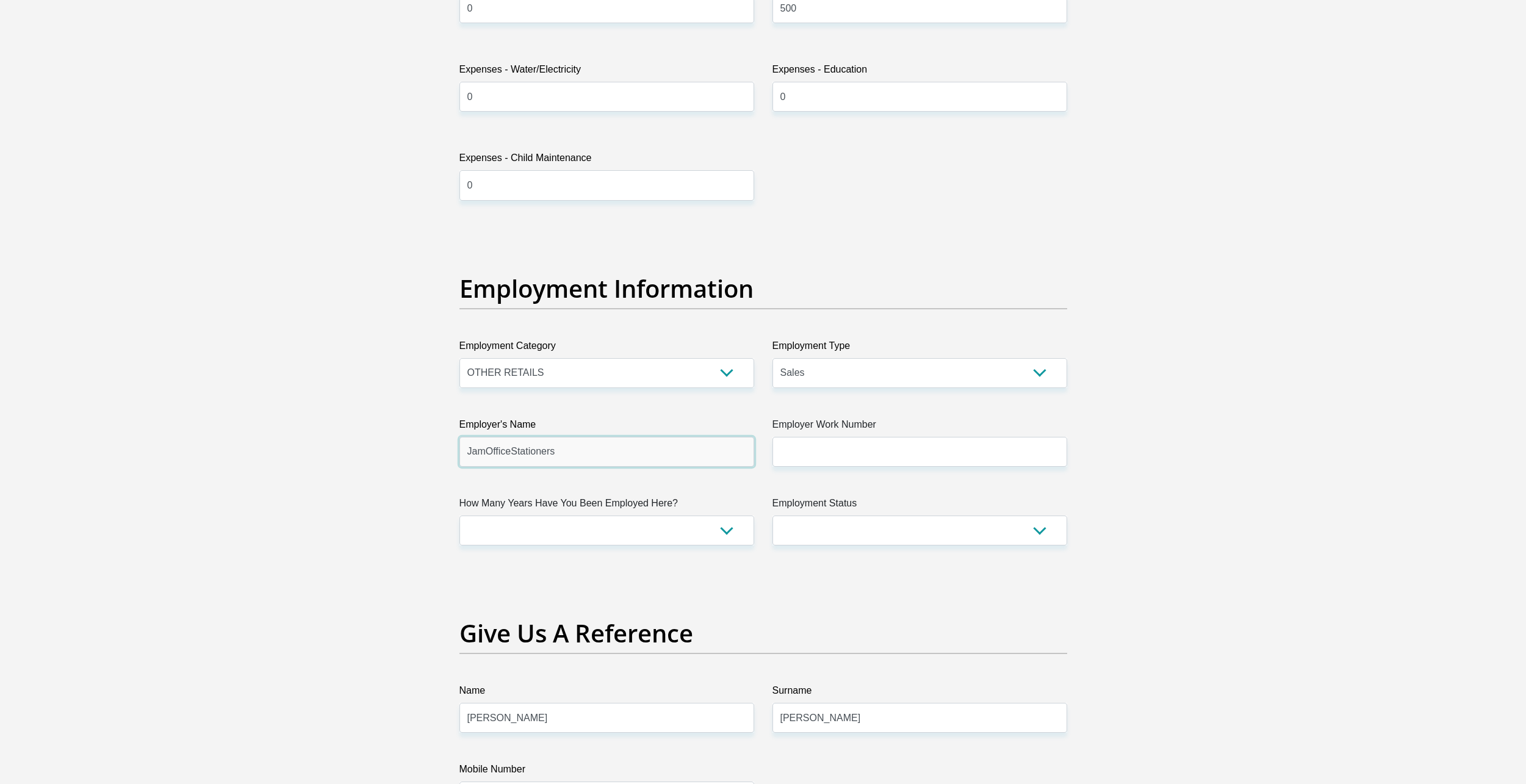
type input "JamOfficeStationers"
click at [834, 458] on input "Employer Work Number" at bounding box center [920, 452] width 295 height 30
click at [693, 533] on select "less than 1 year 1-3 years 3-5 years 5+ years" at bounding box center [606, 530] width 295 height 30
select select "24"
click at [459, 515] on select "less than 1 year 1-3 years 3-5 years 5+ years" at bounding box center [606, 530] width 295 height 30
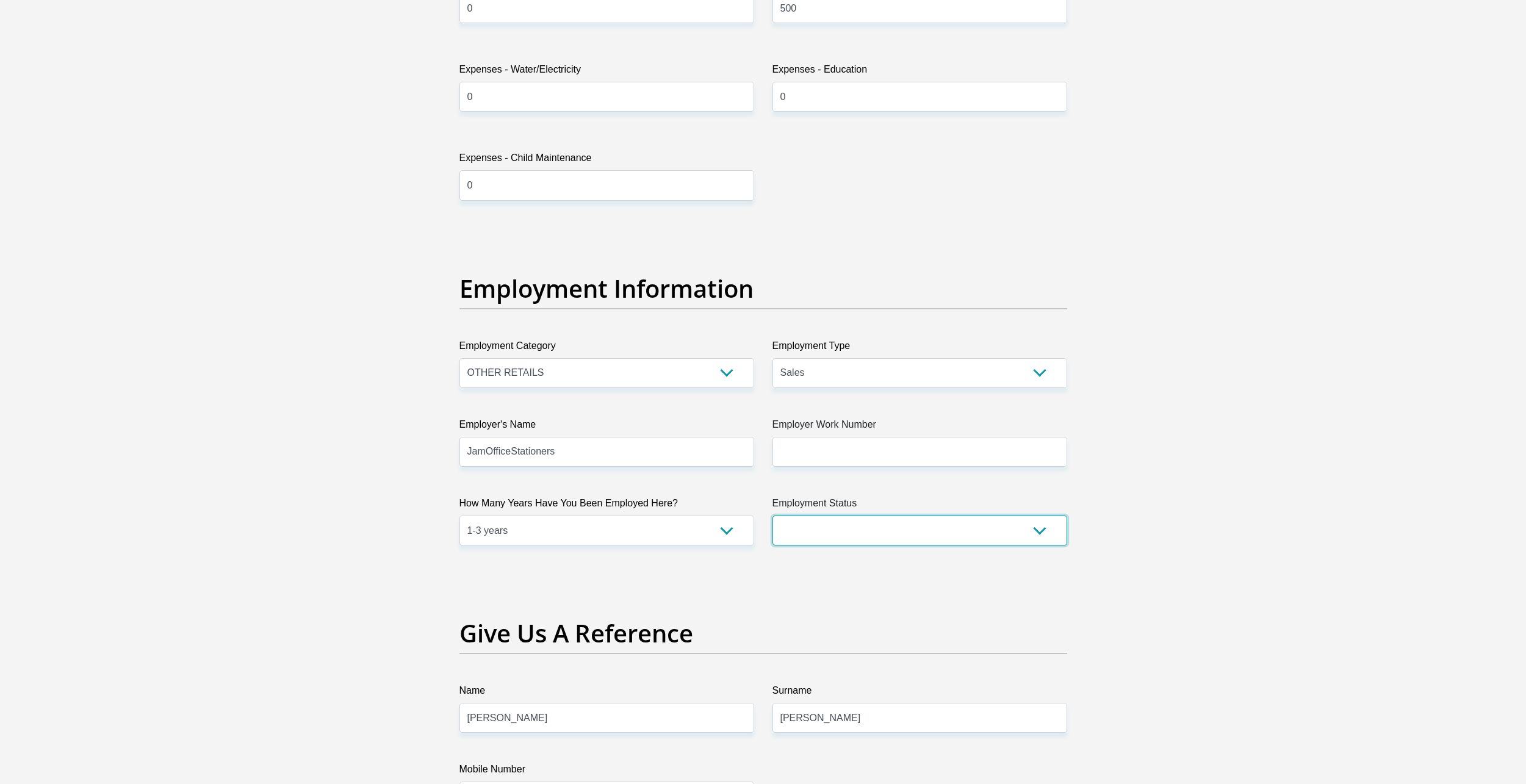
click at [829, 519] on select "Permanent/Full-time Part-time/Casual Contract Worker Self-Employed Housewife Re…" at bounding box center [920, 530] width 295 height 30
select select "1"
click at [773, 515] on select "Permanent/Full-time Part-time/Casual Contract Worker Self-Employed Housewife Re…" at bounding box center [920, 530] width 295 height 30
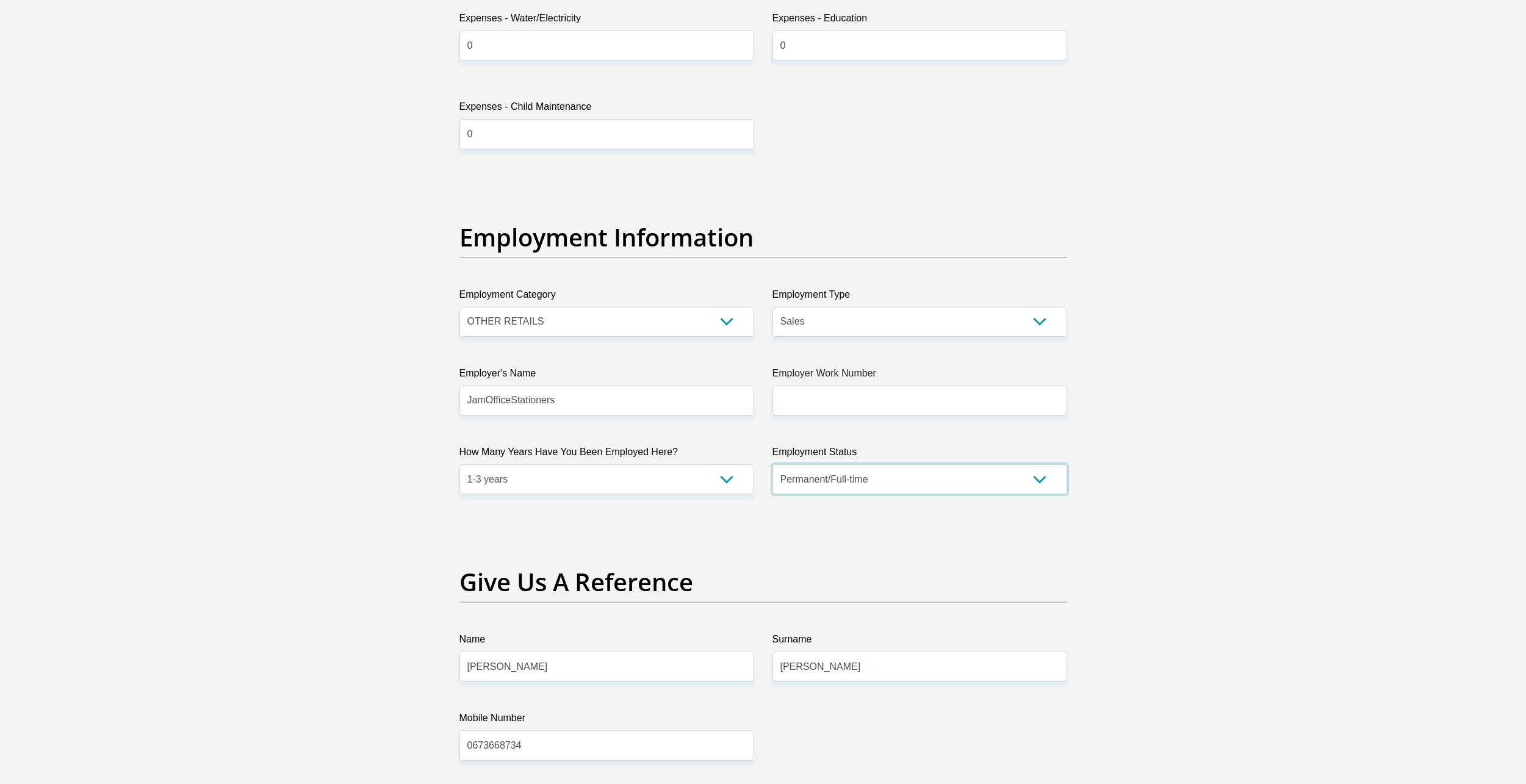
scroll to position [2074, 0]
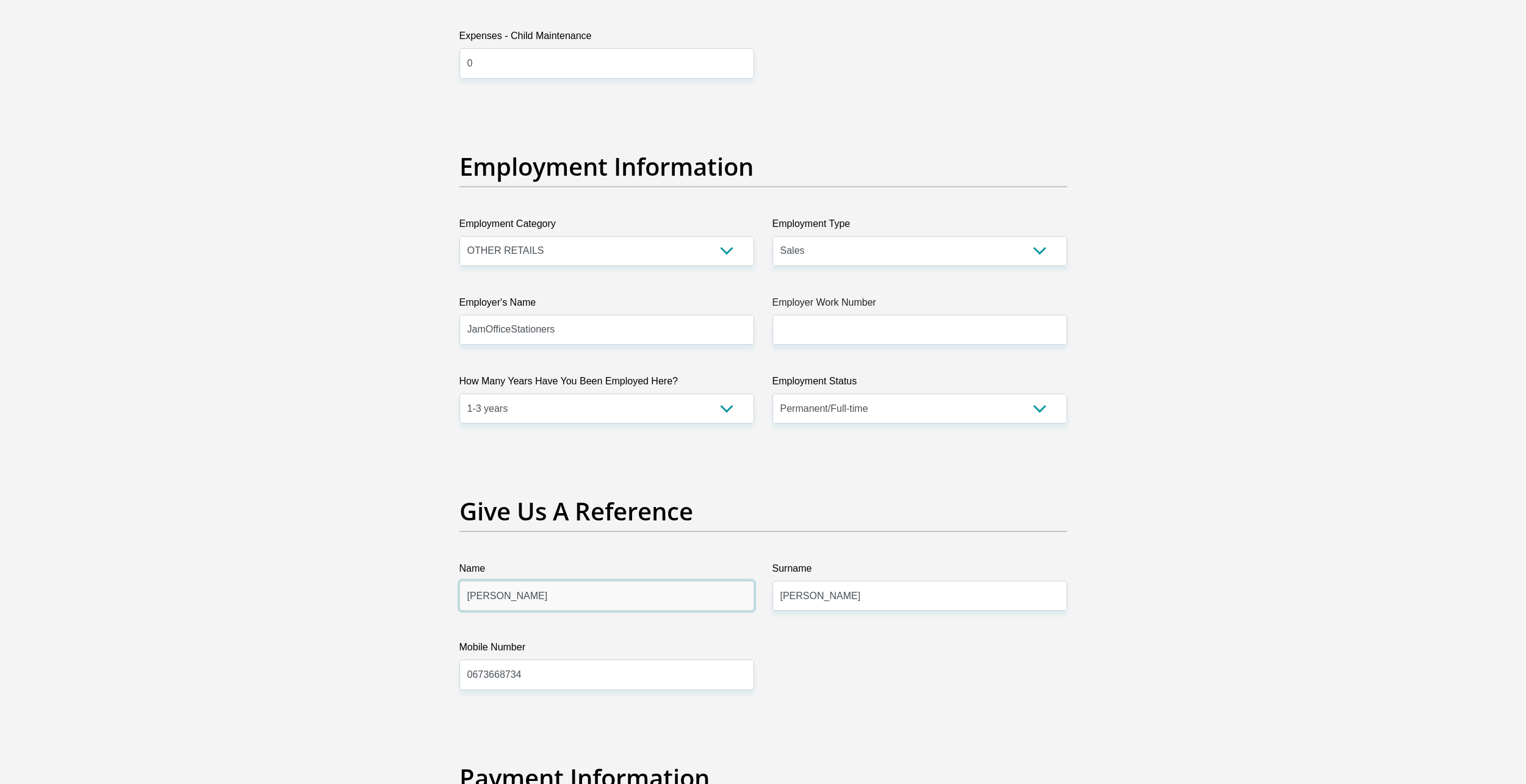
drag, startPoint x: 566, startPoint y: 601, endPoint x: 431, endPoint y: 601, distance: 135.0
click at [431, 601] on div "Personal Details Title Mr Ms Mrs Dr Other First Name Michael Surname coetzee ID…" at bounding box center [763, 106] width 696 height 4165
type input "Marius"
drag, startPoint x: 870, startPoint y: 594, endPoint x: 717, endPoint y: 600, distance: 153.1
click at [717, 600] on div "Title Mr Ms Mrs Dr Other First Name Michael Surname coetzee ID Number 030129586…" at bounding box center [763, 102] width 626 height 3969
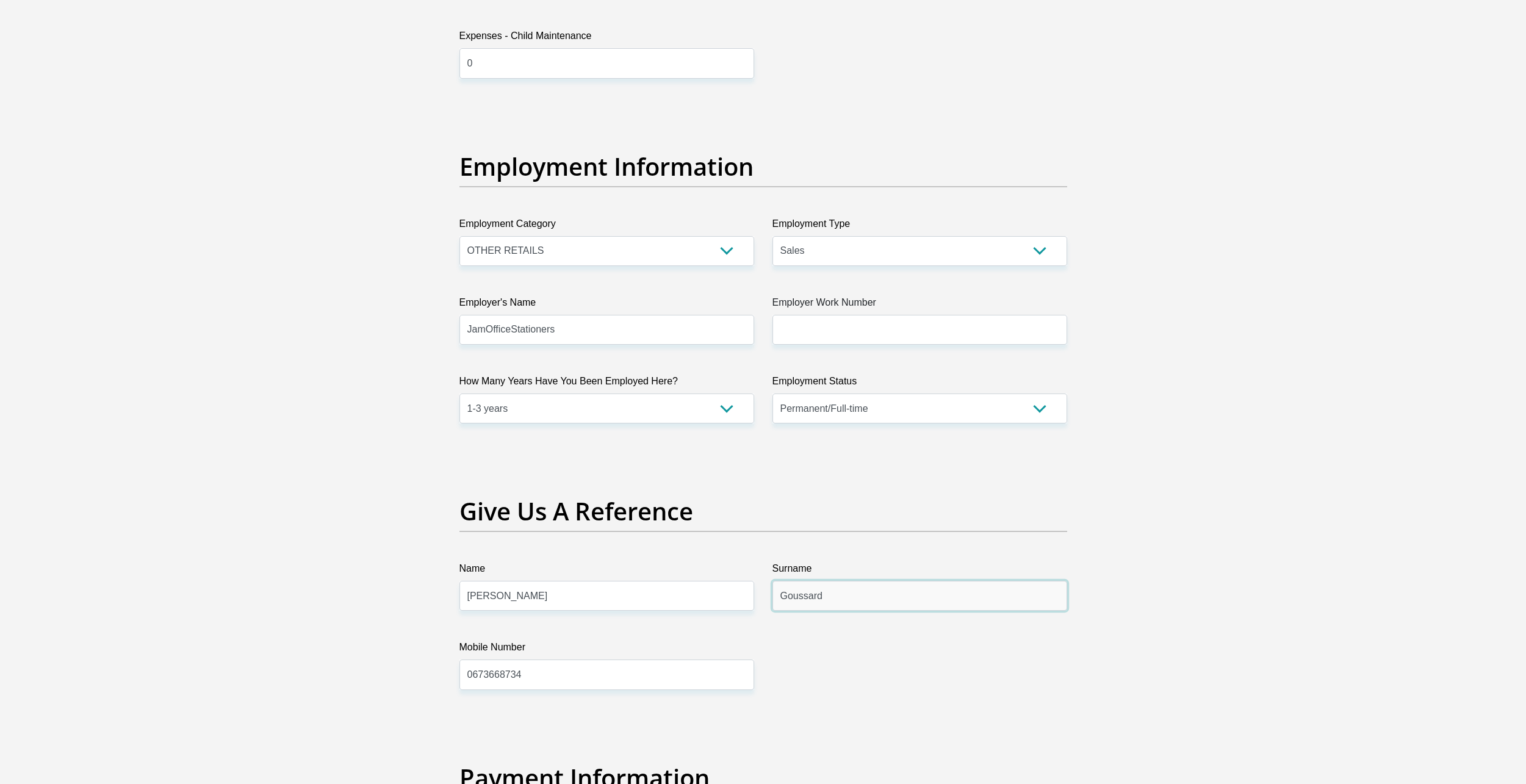
type input "Goussard"
drag, startPoint x: 540, startPoint y: 673, endPoint x: 426, endPoint y: 682, distance: 114.4
click at [426, 682] on div "Personal Details Title Mr Ms Mrs Dr Other First Name Michael Surname coetzee ID…" at bounding box center [763, 106] width 696 height 4165
click at [530, 679] on input "0673668734" at bounding box center [606, 674] width 295 height 30
drag, startPoint x: 527, startPoint y: 679, endPoint x: 391, endPoint y: 683, distance: 136.1
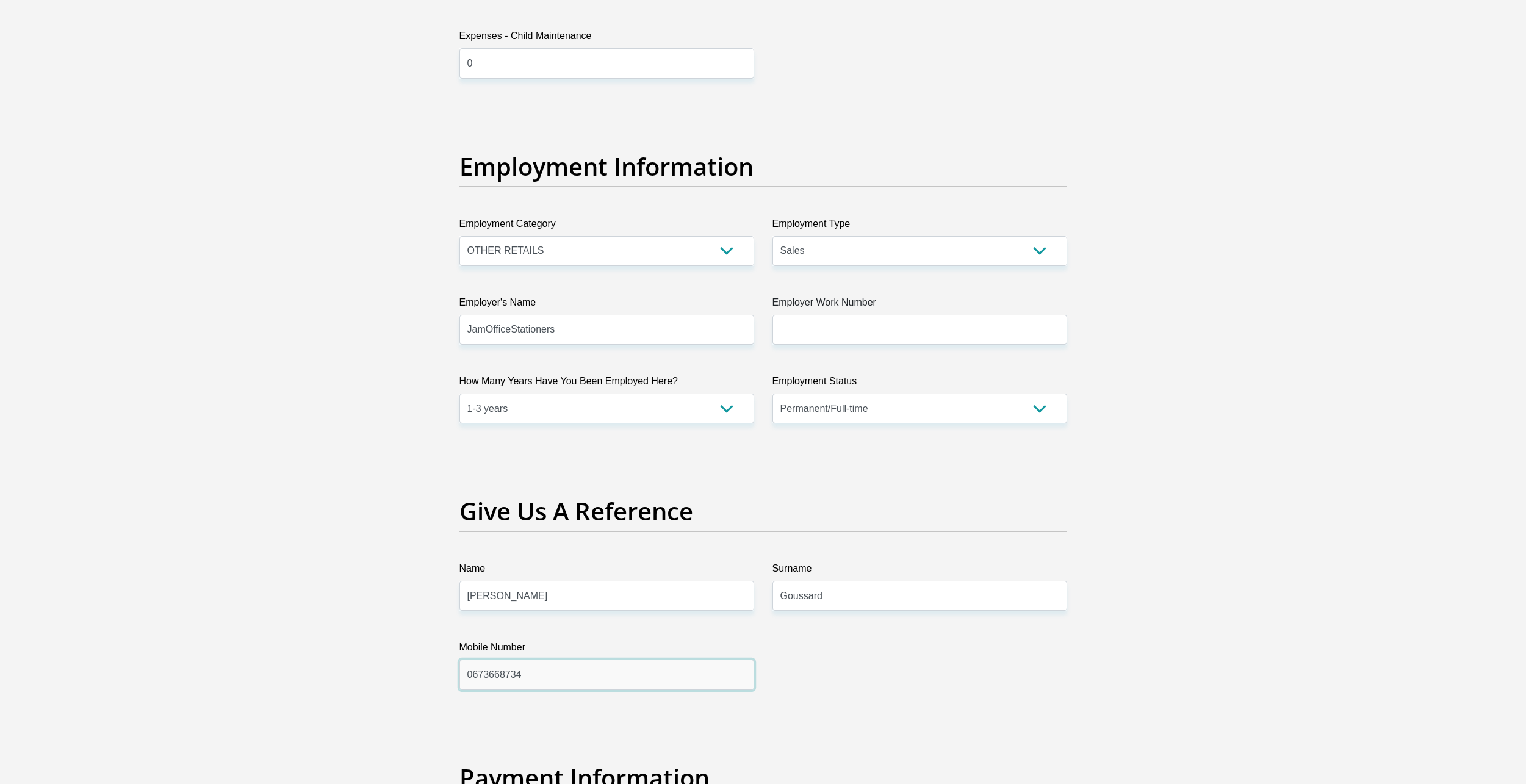
click at [391, 683] on section "Personal Details Title Mr Ms Mrs Dr Other First Name Michael Surname coetzee ID…" at bounding box center [763, 106] width 1526 height 4252
paste input "+27 84 432 1851"
drag, startPoint x: 486, startPoint y: 675, endPoint x: 349, endPoint y: 683, distance: 137.2
click at [349, 683] on section "Personal Details Title Mr Ms Mrs Dr Other First Name Michael Surname coetzee ID…" at bounding box center [763, 106] width 1526 height 4252
click at [483, 675] on input "084 432 1851" at bounding box center [606, 674] width 295 height 30
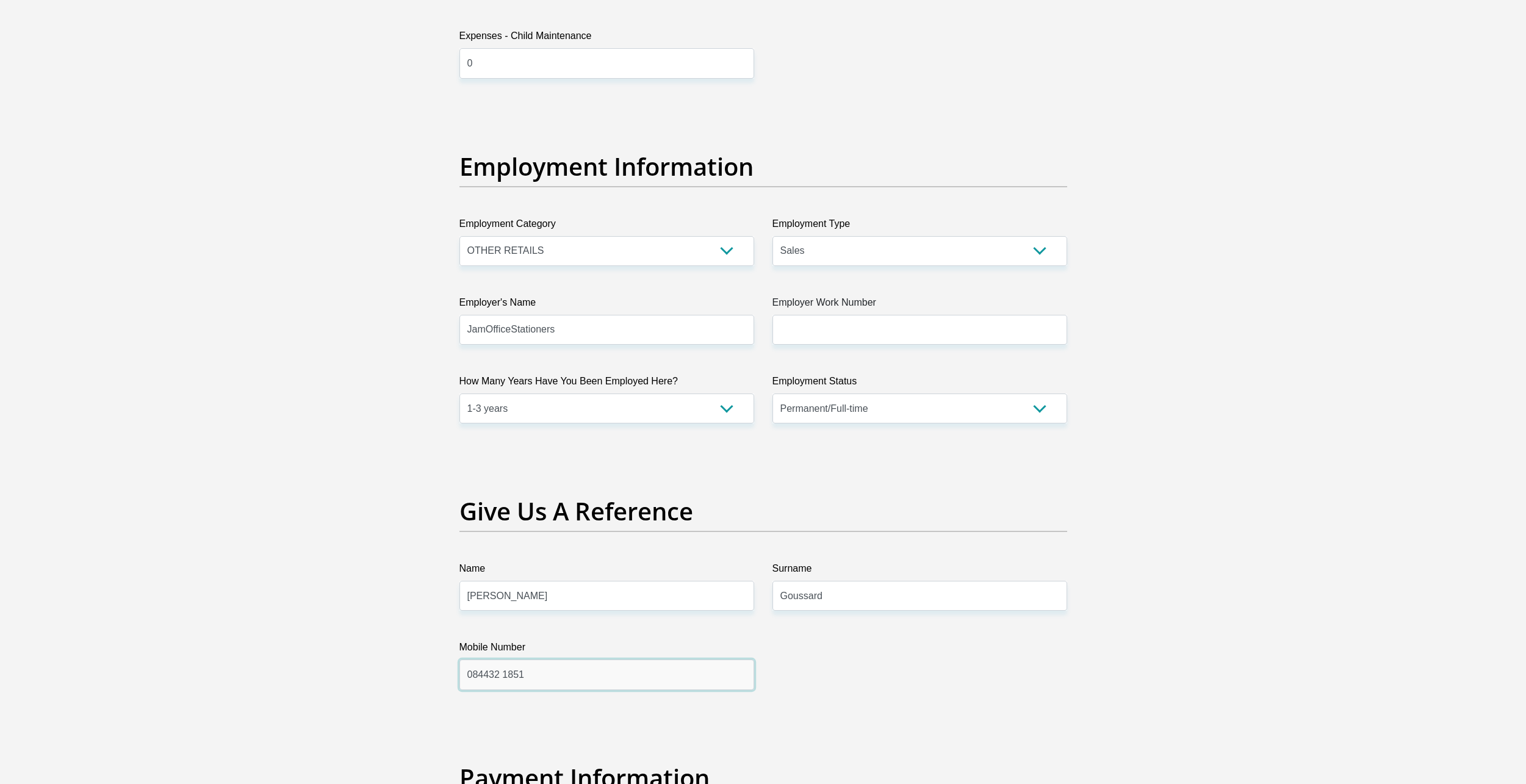
click at [501, 676] on input "084432 1851" at bounding box center [606, 674] width 295 height 30
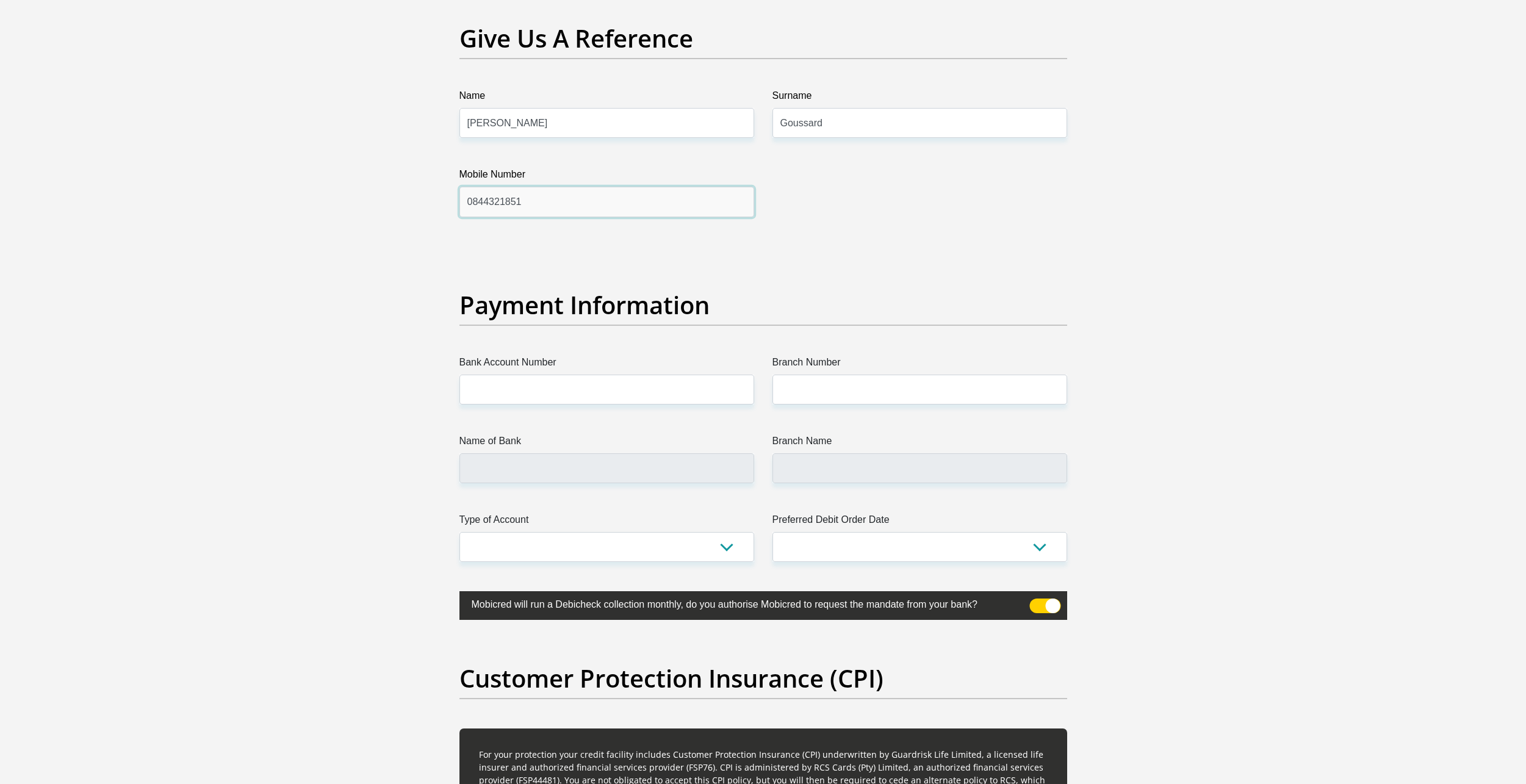
scroll to position [2562, 0]
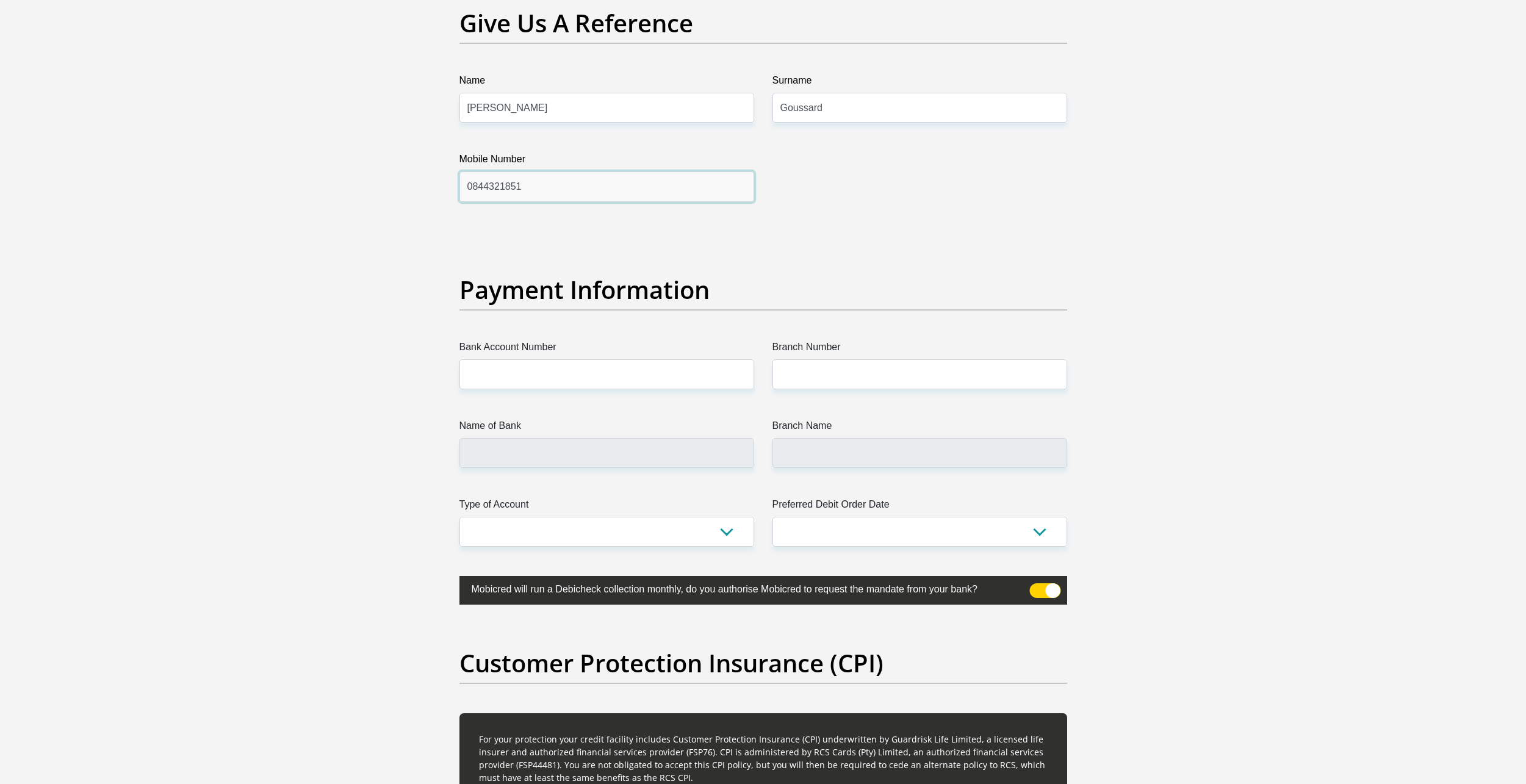
type input "0844321851"
click at [560, 379] on input "Bank Account Number" at bounding box center [606, 374] width 295 height 30
click at [494, 377] on input "Bank Account Number" at bounding box center [606, 374] width 295 height 30
click at [509, 366] on input "Bank Account Number" at bounding box center [606, 374] width 295 height 30
type input "18141901327"
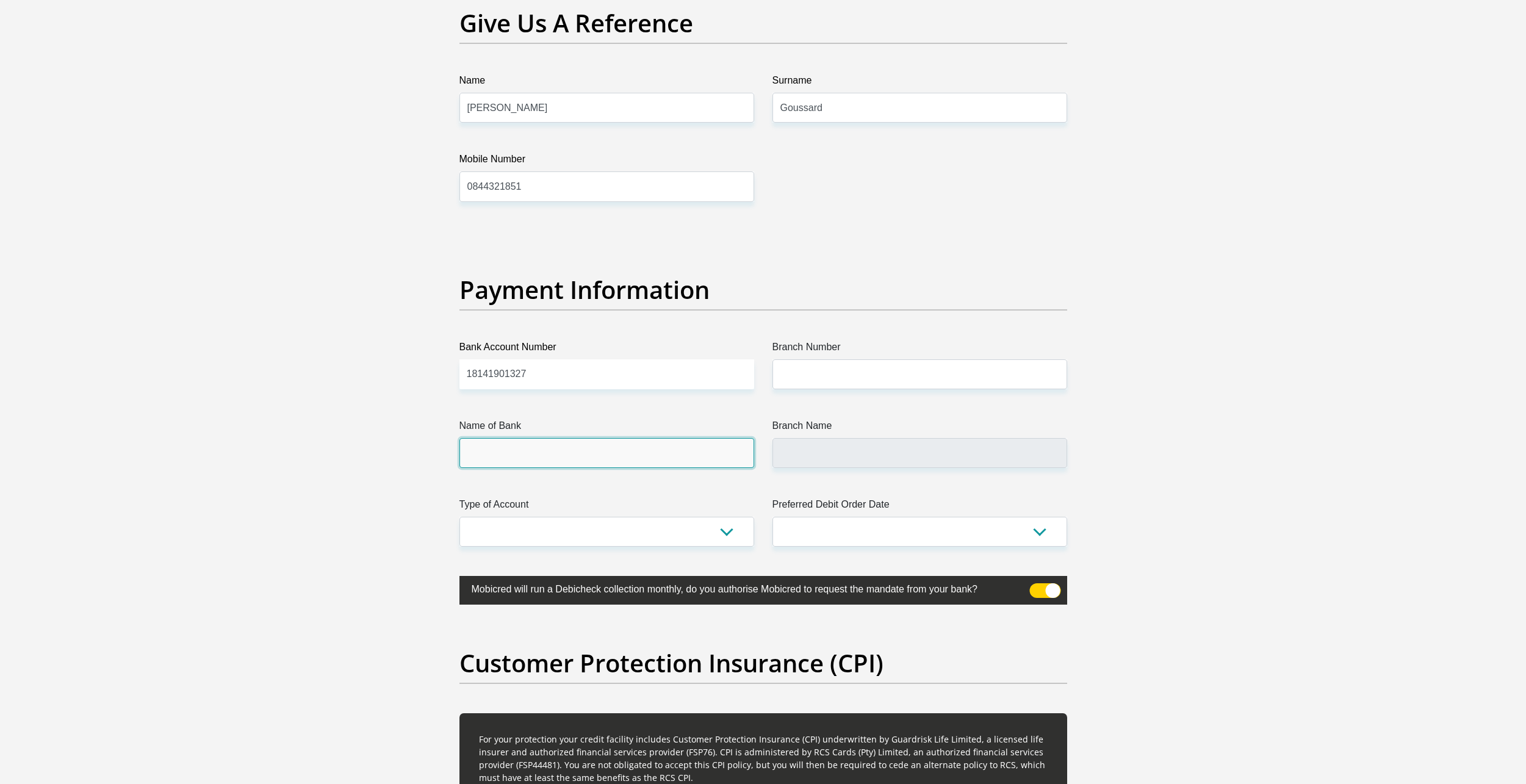
click at [605, 462] on input "Name of Bank" at bounding box center [606, 453] width 295 height 30
click at [631, 453] on input "Name of Bank" at bounding box center [606, 453] width 295 height 30
click at [856, 450] on input "Branch Name" at bounding box center [920, 453] width 295 height 30
click at [826, 365] on input "Branch Number" at bounding box center [920, 374] width 295 height 30
click at [831, 374] on input "Branch Number" at bounding box center [920, 374] width 295 height 30
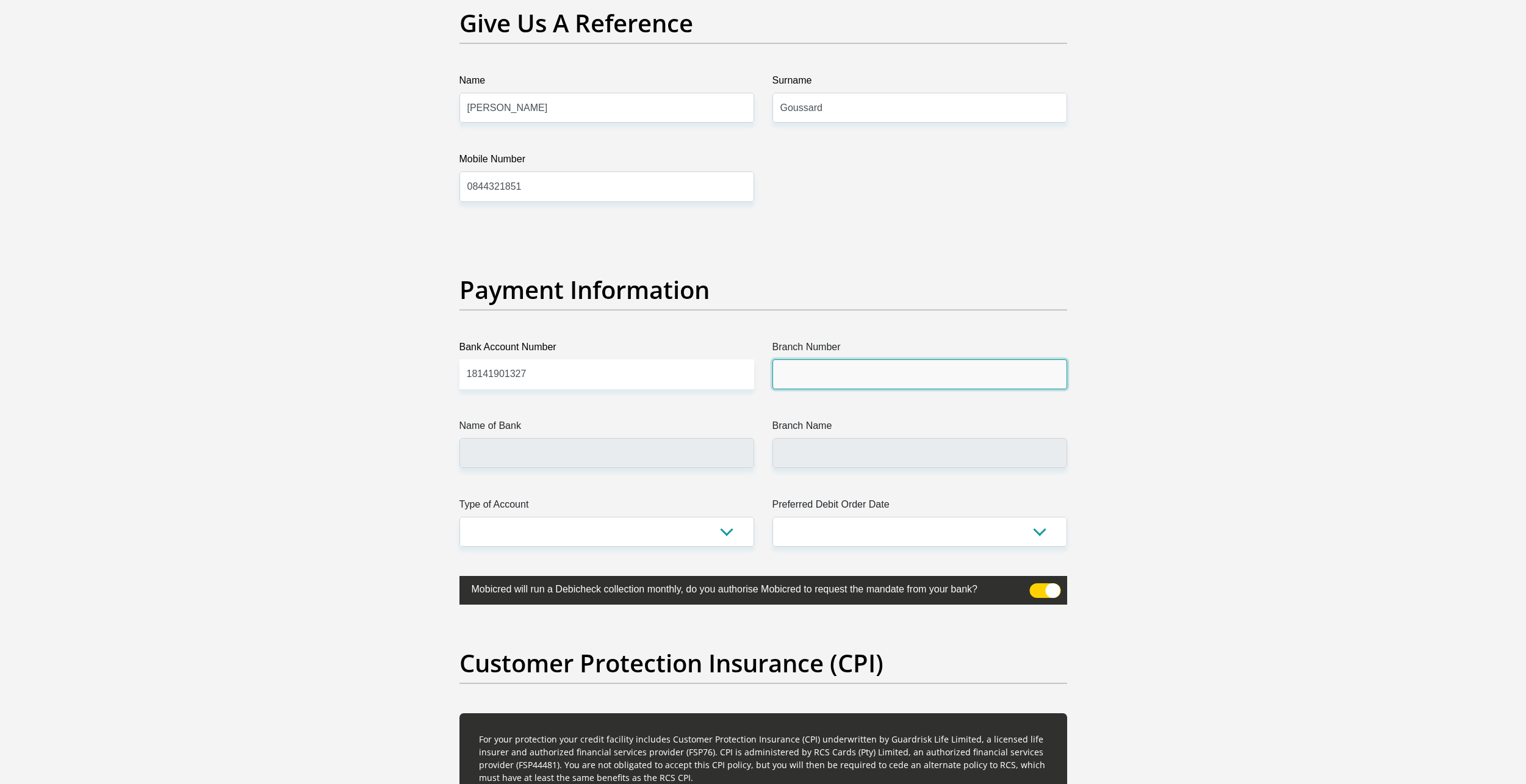
click at [831, 374] on input "Branch Number" at bounding box center [920, 374] width 295 height 30
type input "679000"
drag, startPoint x: 622, startPoint y: 513, endPoint x: 620, endPoint y: 507, distance: 6.3
click at [621, 513] on label "Type of Account" at bounding box center [606, 507] width 295 height 20
click at [621, 516] on select "Cheque Savings" at bounding box center [606, 531] width 295 height 30
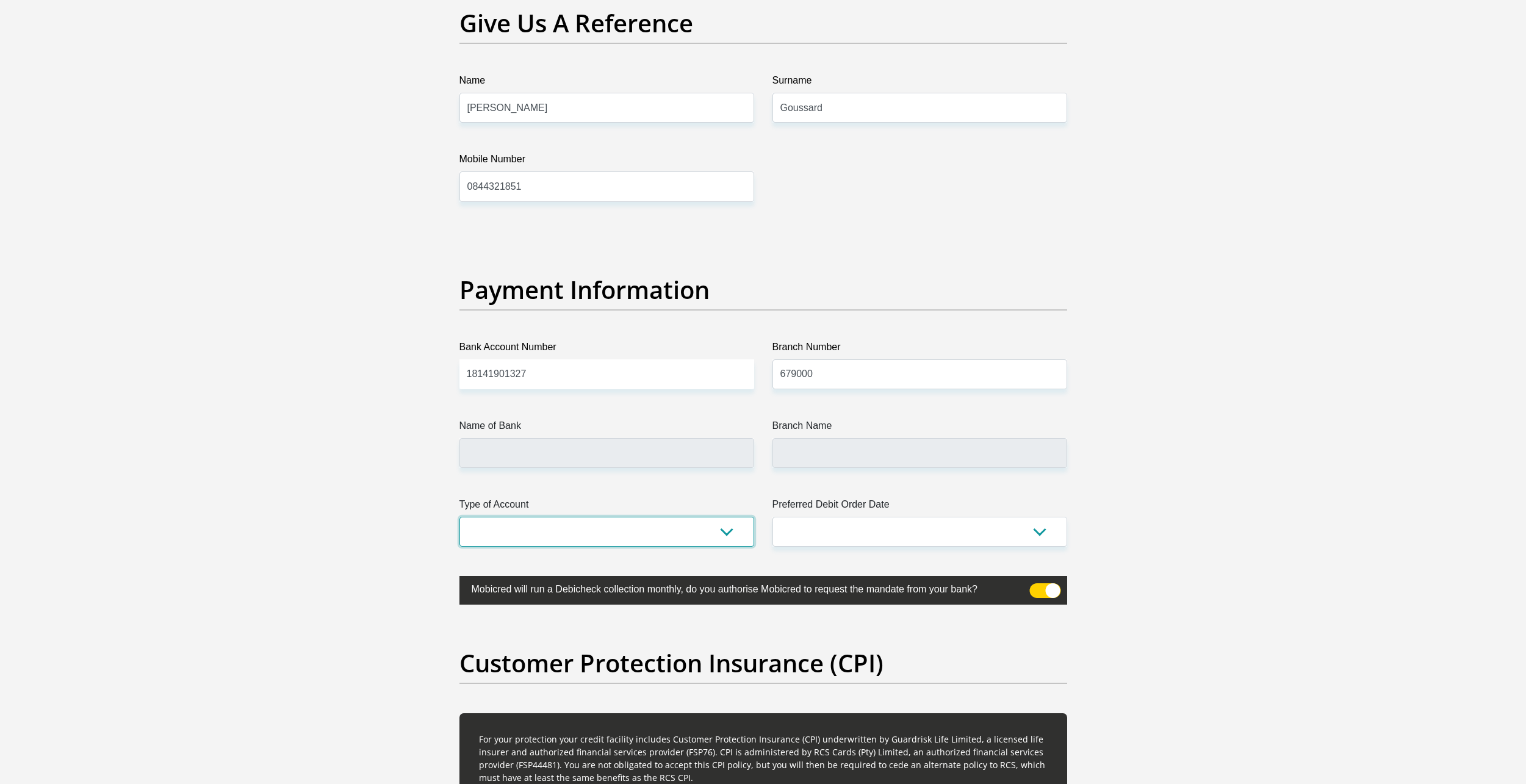
type input "DISCOVERY BANK LTD"
type input "DISCOVERY UNIVERSAL BRANCH"
click at [611, 527] on select "Cheque Savings" at bounding box center [606, 531] width 295 height 30
select select "CUR"
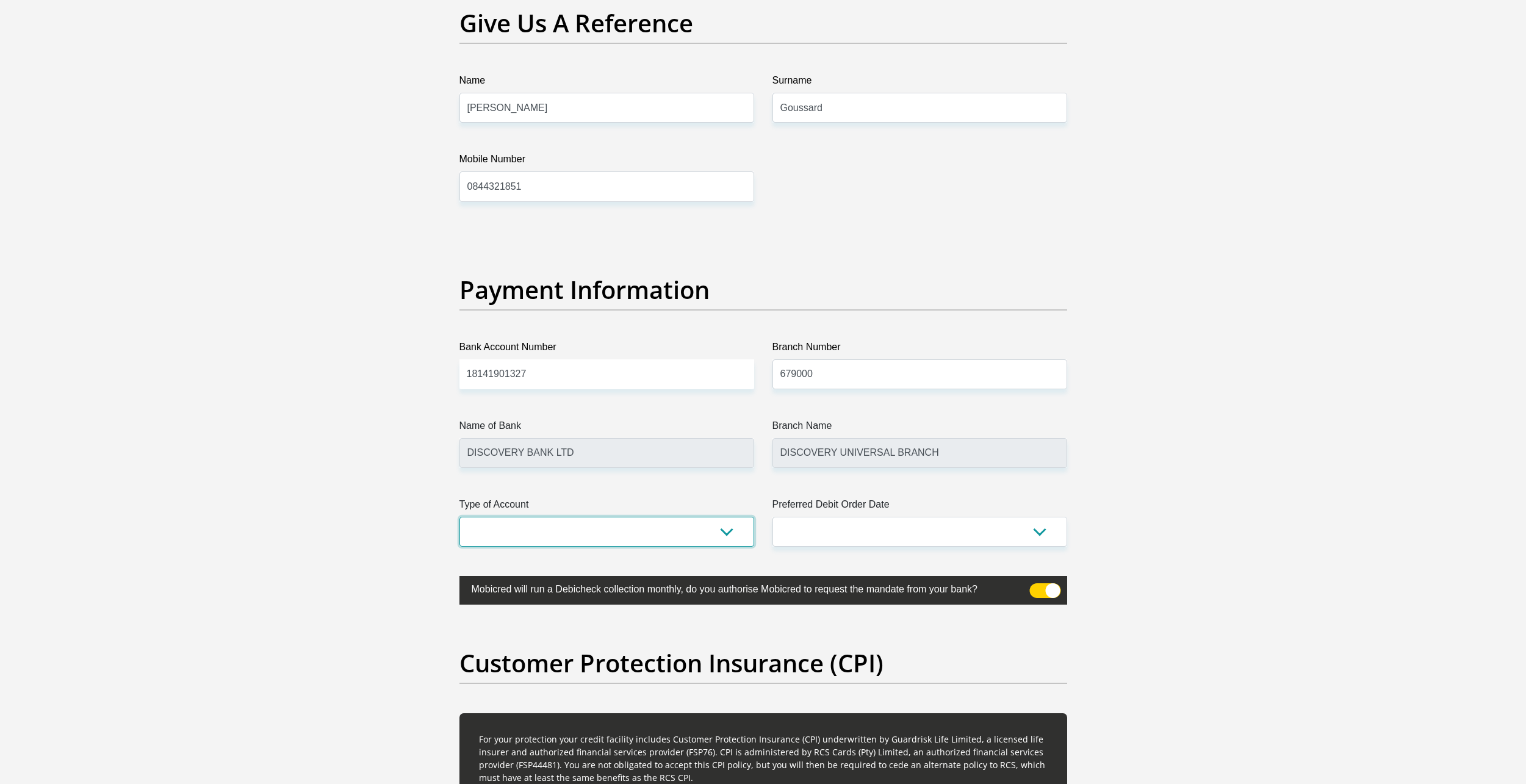
click at [459, 516] on select "Cheque Savings" at bounding box center [606, 531] width 295 height 30
click at [852, 541] on select "1st 2nd 3rd 4th 5th 7th 18th 19th 20th 21st 22nd 23rd 24th 25th 26th 27th 28th …" at bounding box center [920, 531] width 295 height 30
select select "29"
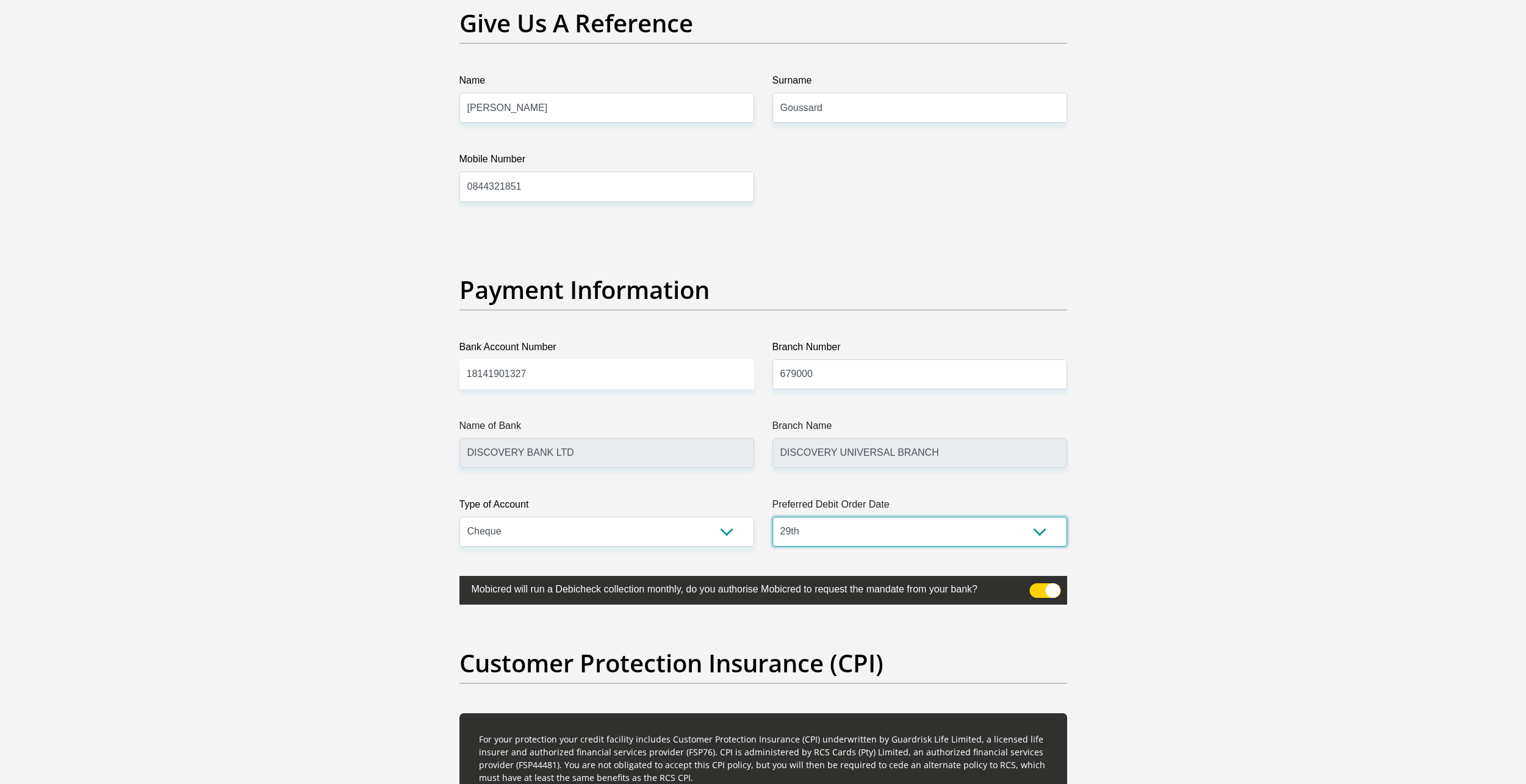
click at [773, 516] on select "1st 2nd 3rd 4th 5th 7th 18th 19th 20th 21st 22nd 23rd 24th 25th 26th 27th 28th …" at bounding box center [920, 531] width 295 height 30
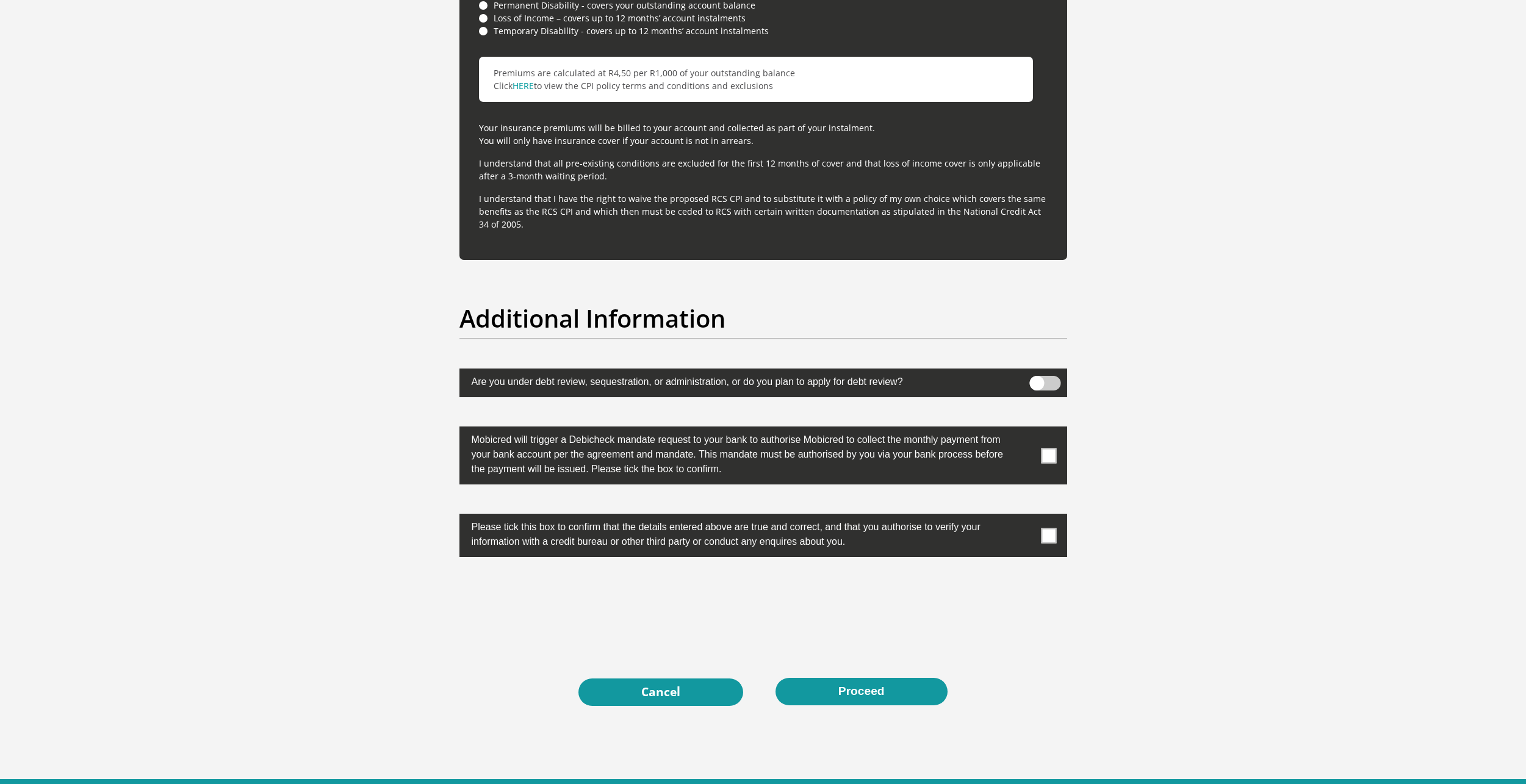
scroll to position [3593, 0]
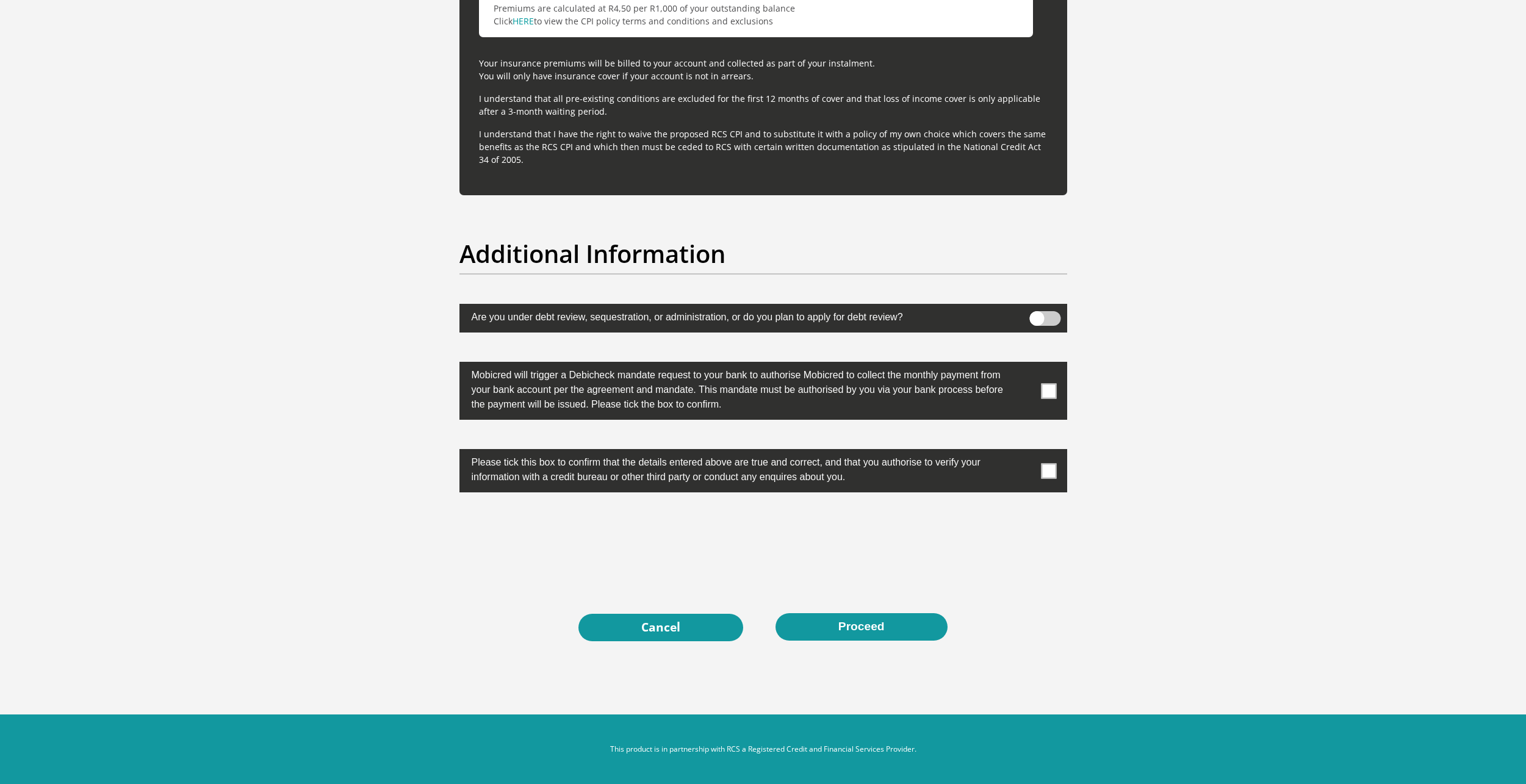
click at [1042, 468] on span at bounding box center [1048, 470] width 15 height 15
click at [1025, 452] on input "checkbox" at bounding box center [1025, 452] width 0 height 0
click at [1046, 393] on span at bounding box center [1048, 390] width 15 height 15
click at [1025, 365] on input "checkbox" at bounding box center [1025, 365] width 0 height 0
click at [829, 624] on button "Proceed" at bounding box center [862, 626] width 172 height 27
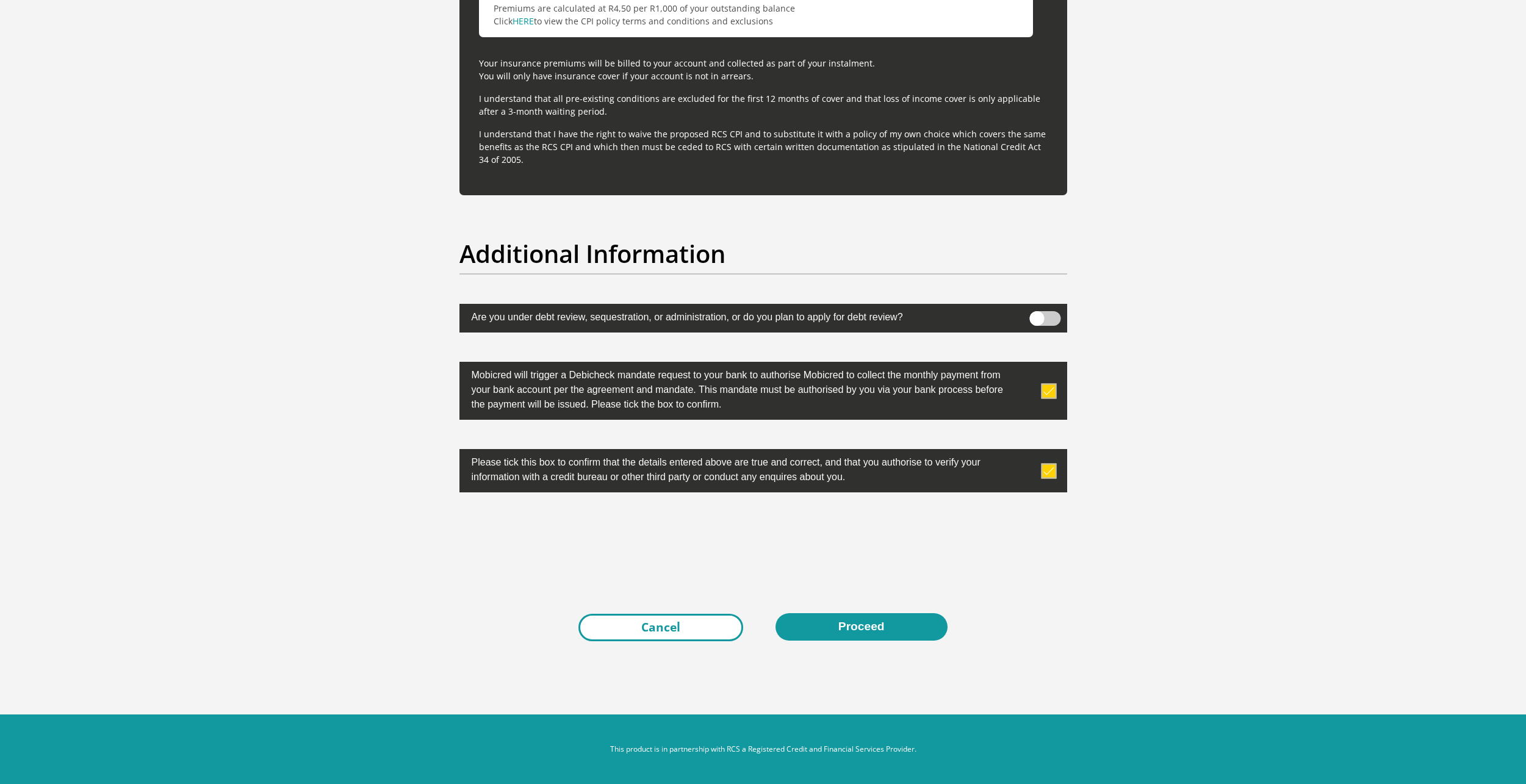
scroll to position [0, 0]
click at [827, 627] on button "Proceed" at bounding box center [862, 626] width 172 height 27
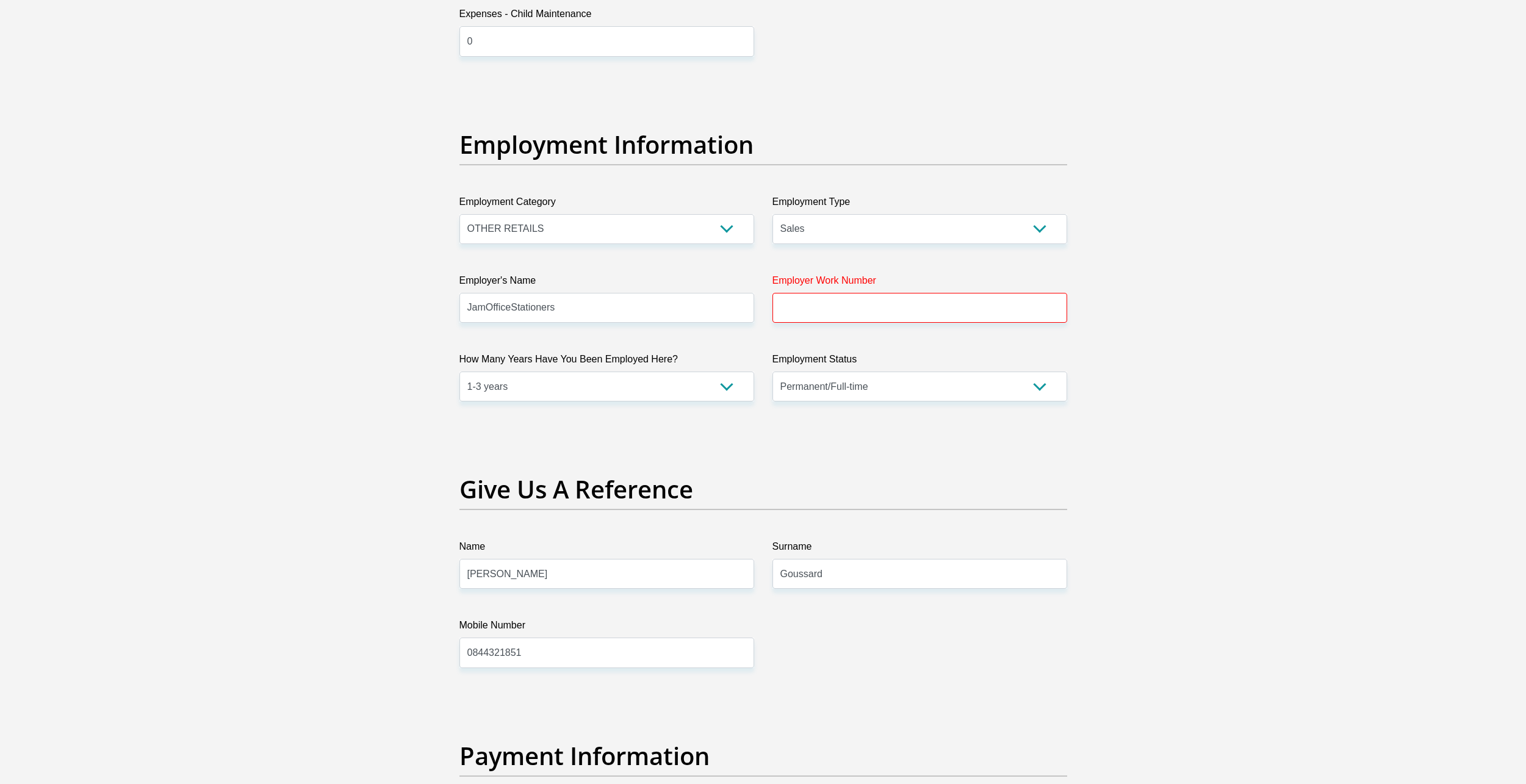
scroll to position [1885, 0]
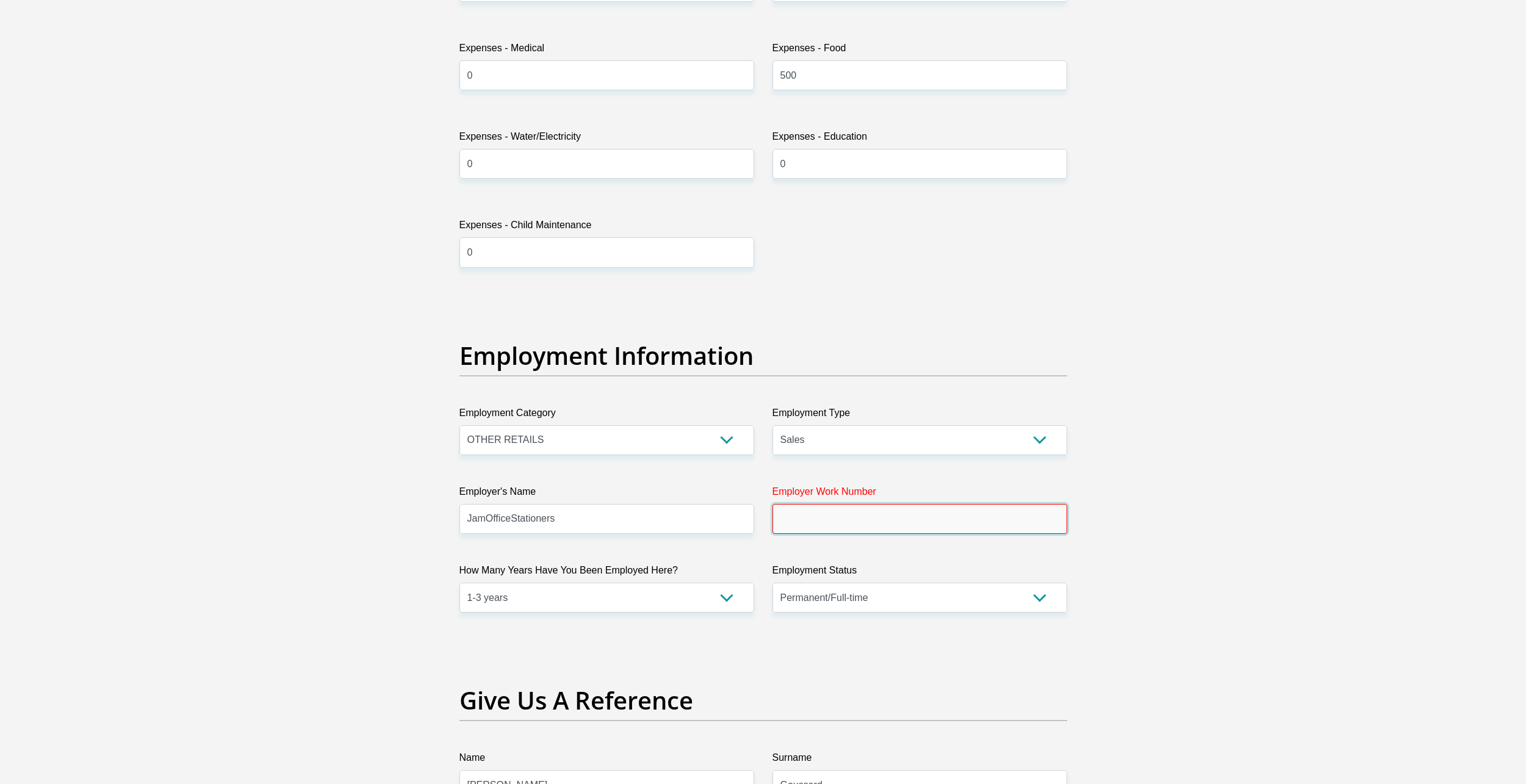
click at [844, 526] on input "Employer Work Number" at bounding box center [920, 519] width 295 height 30
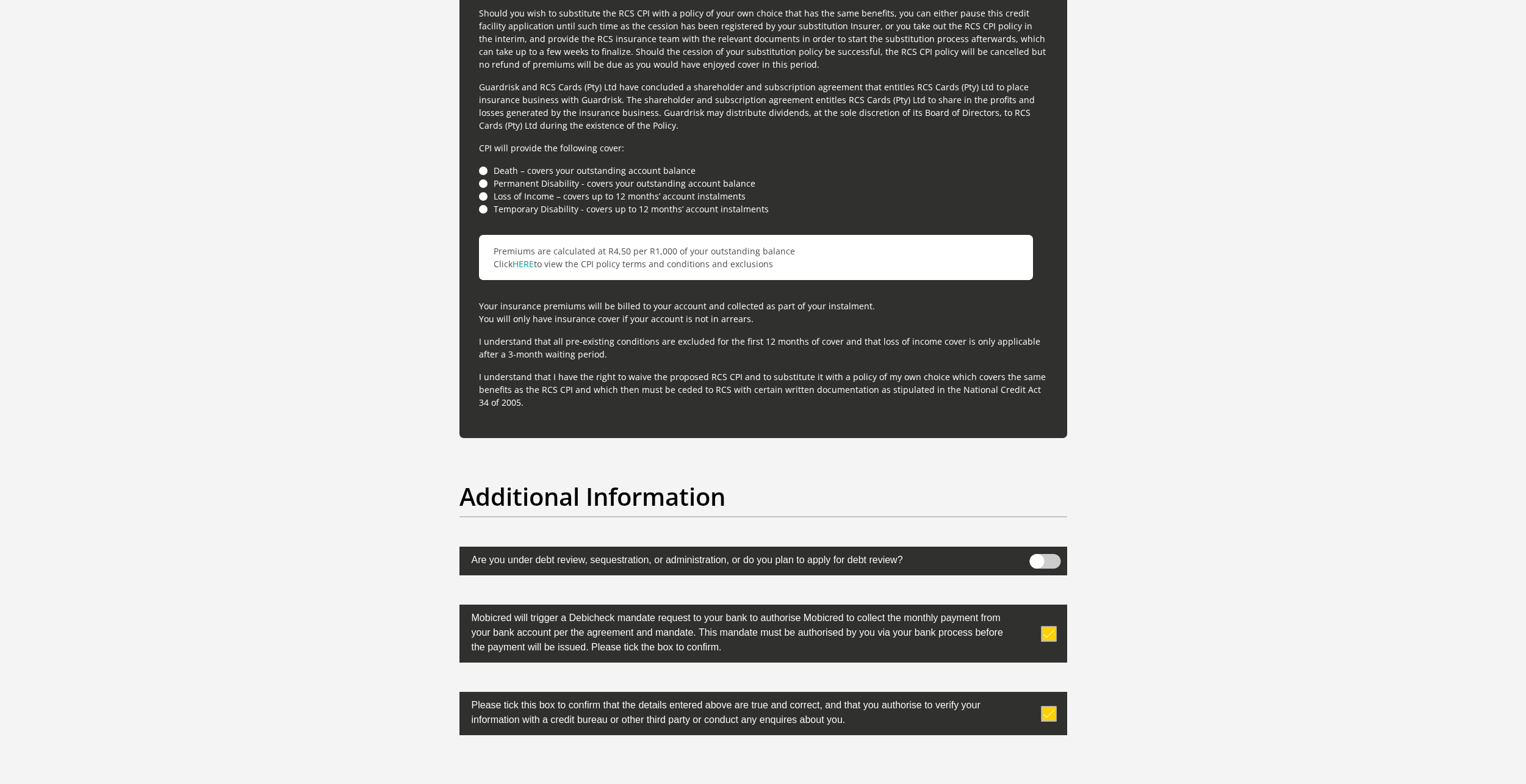
scroll to position [3593, 0]
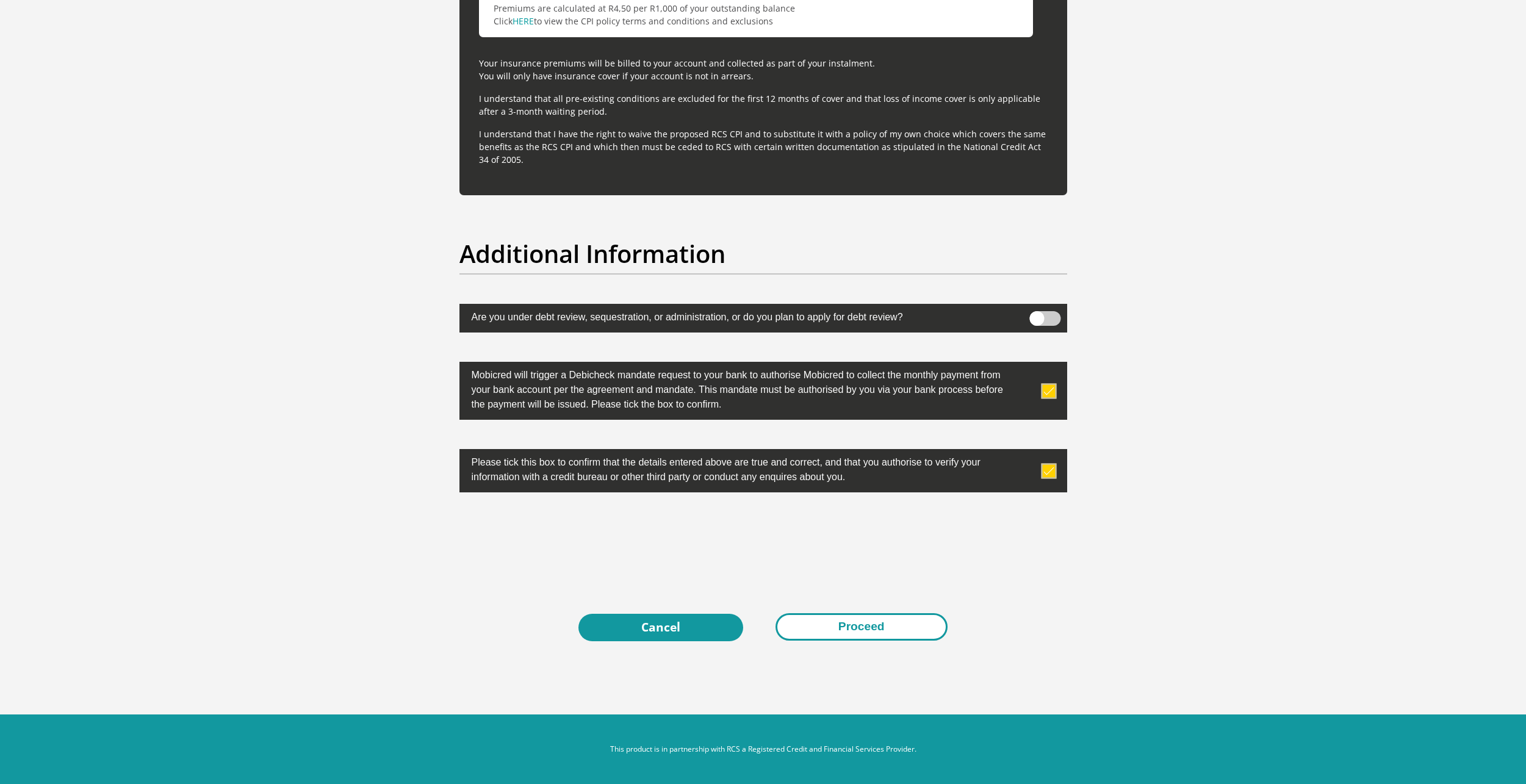
type input "0543377300"
click at [834, 631] on button "Proceed" at bounding box center [862, 626] width 172 height 27
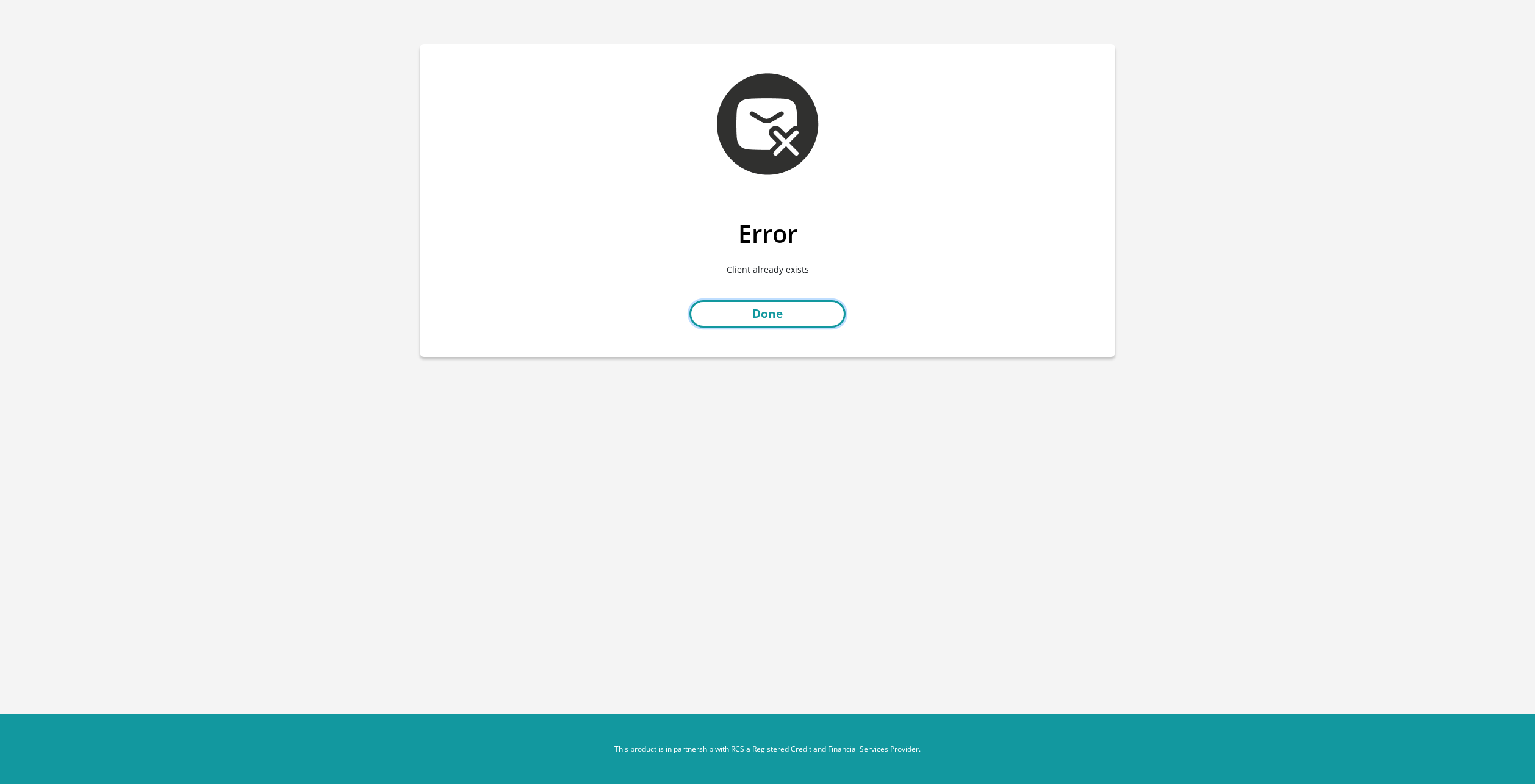
click at [751, 302] on link "Done" at bounding box center [768, 314] width 156 height 27
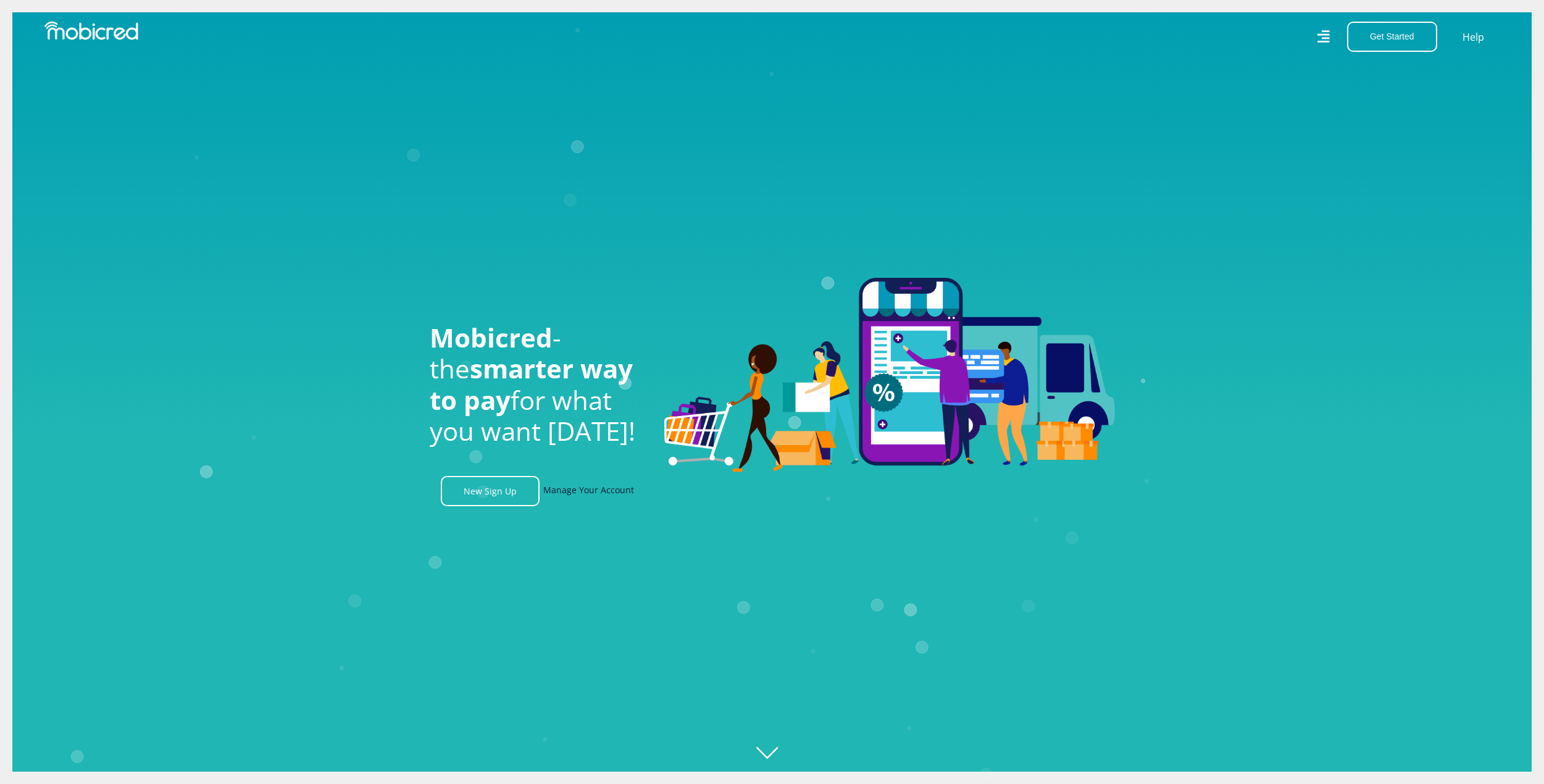
click at [563, 492] on link "Manage Your Account" at bounding box center [588, 491] width 91 height 30
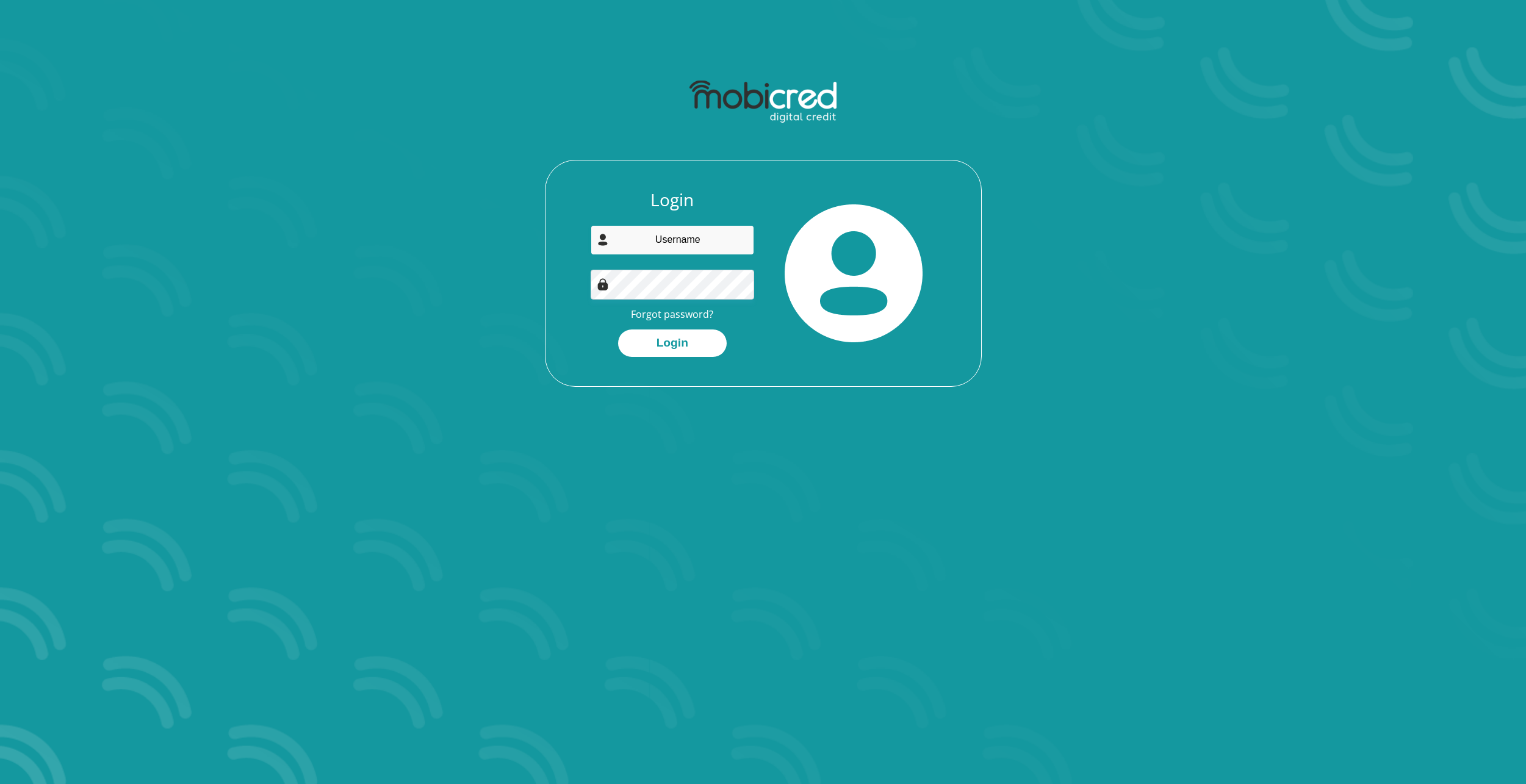
click at [666, 244] on input "email" at bounding box center [672, 240] width 164 height 30
type input "[EMAIL_ADDRESS][DOMAIN_NAME]"
click at [689, 347] on button "Login" at bounding box center [672, 343] width 109 height 27
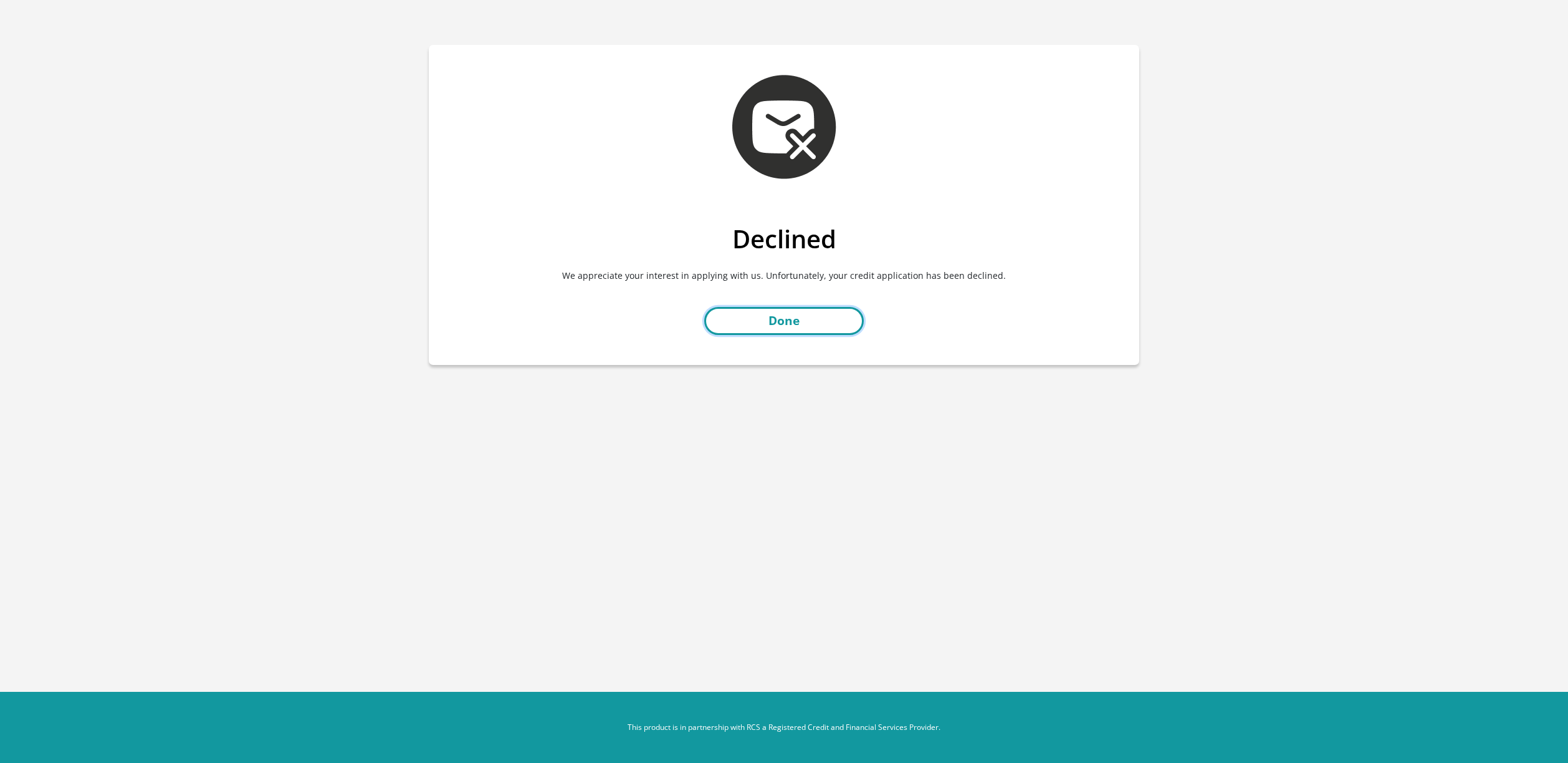
click at [763, 322] on link "Done" at bounding box center [784, 321] width 160 height 28
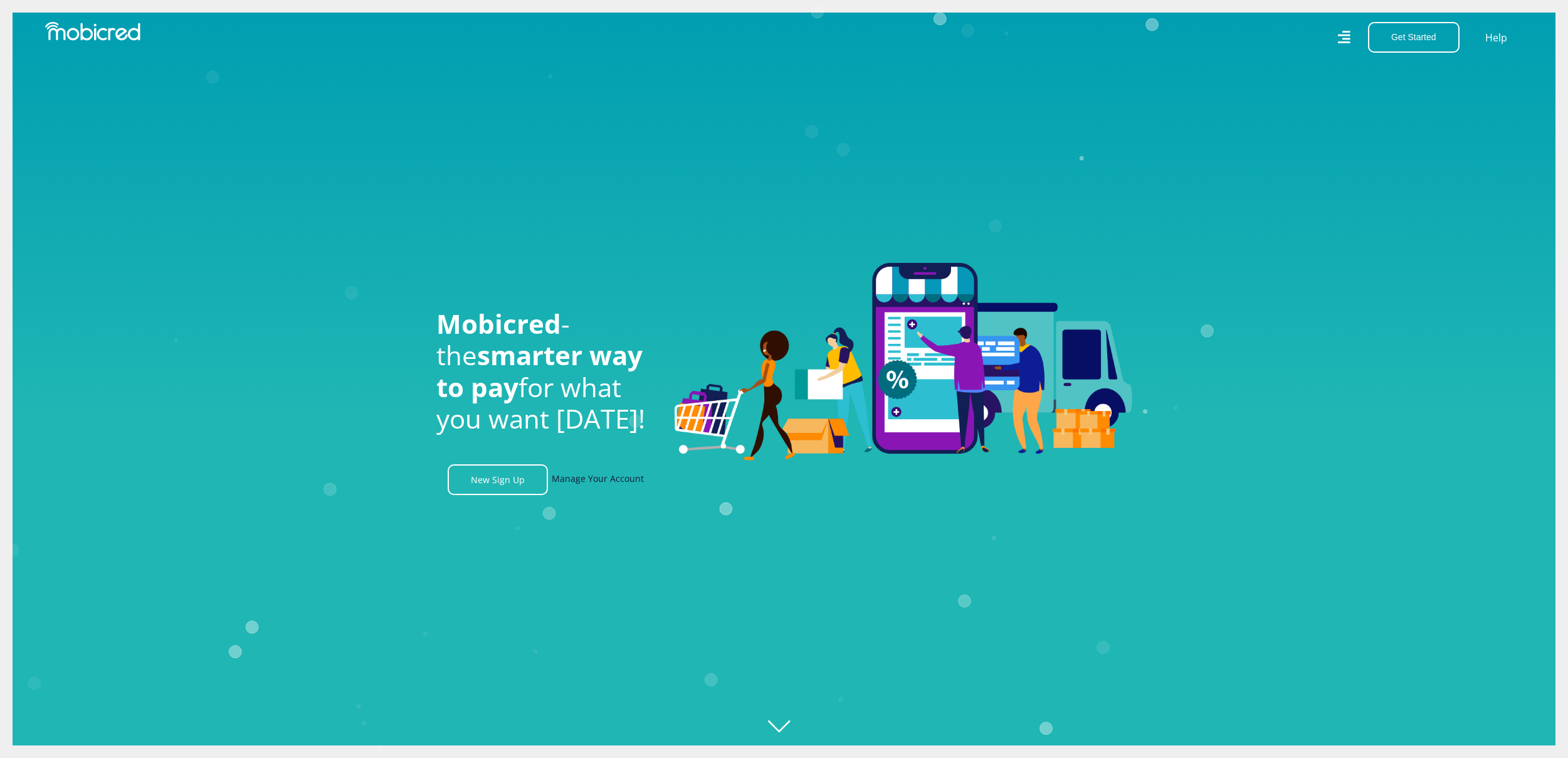
click at [593, 484] on link "Manage Your Account" at bounding box center [598, 480] width 92 height 30
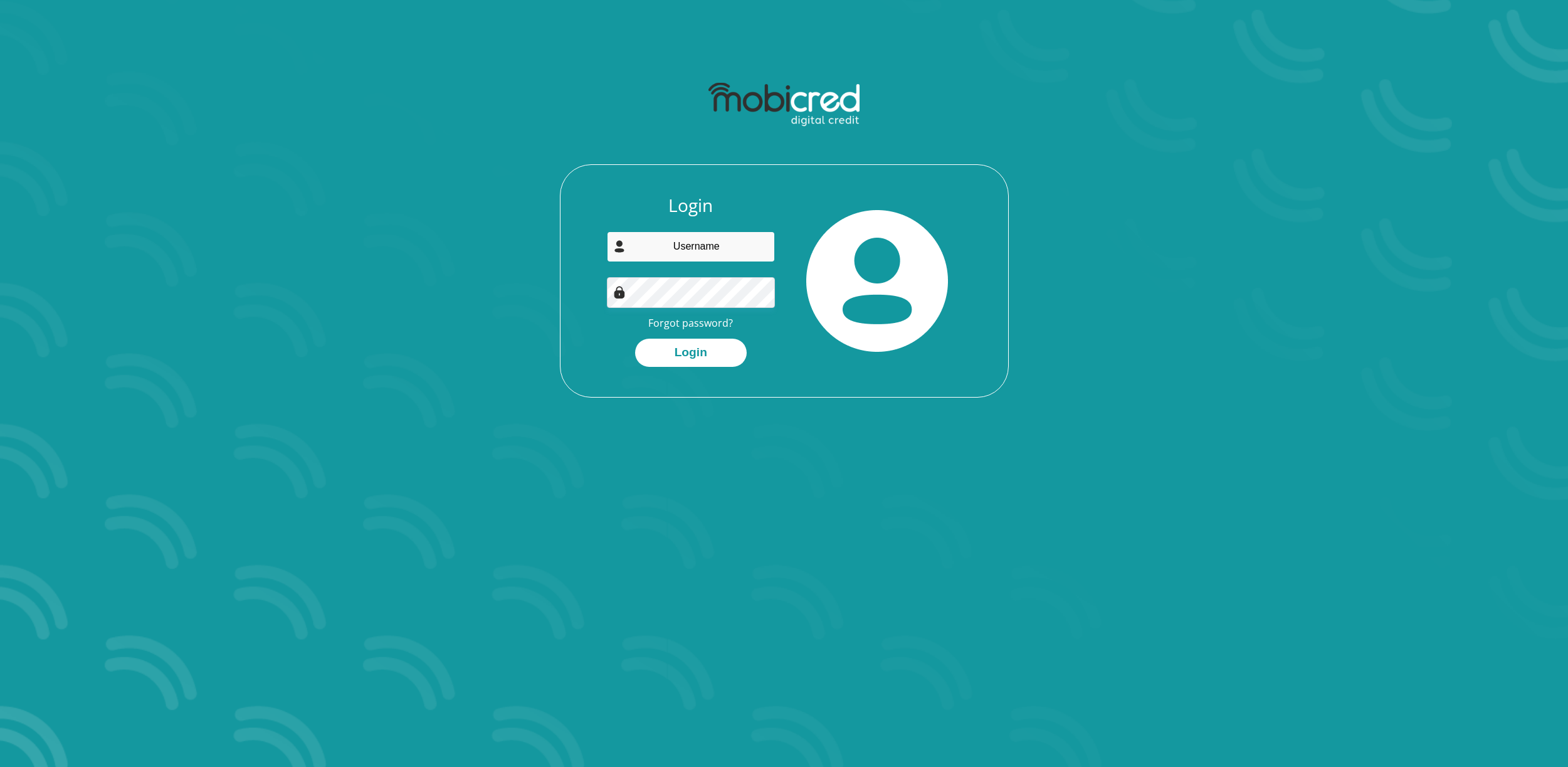
click at [706, 262] on input "email" at bounding box center [691, 246] width 168 height 30
type input "[EMAIL_ADDRESS][DOMAIN_NAME]"
click at [705, 345] on button "Login" at bounding box center [691, 352] width 112 height 28
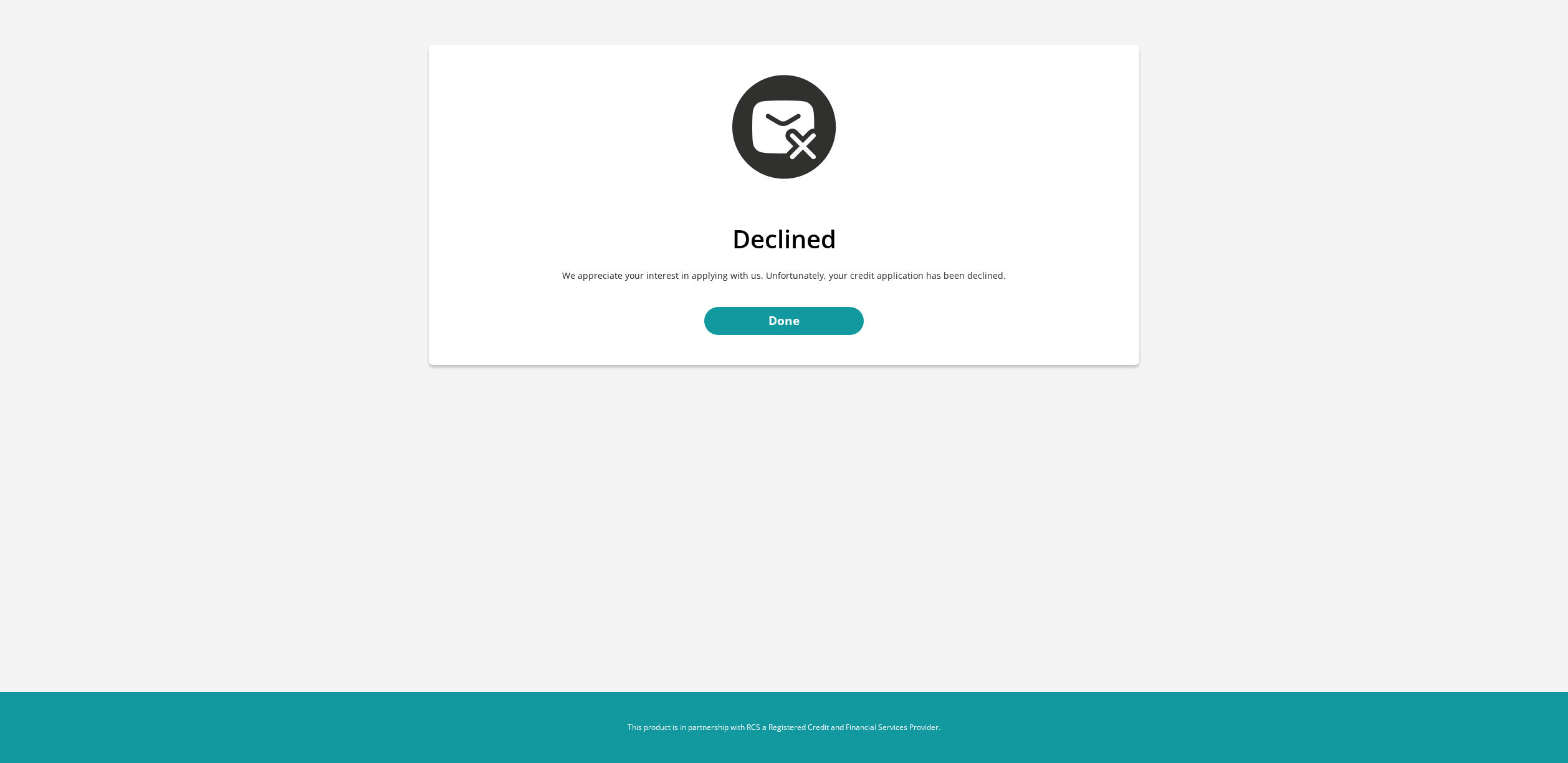
click at [759, 348] on div "Declined We appreciate your interest in applying with us. Unfortunately, your c…" at bounding box center [784, 294] width 711 height 141
click at [767, 333] on link "Done" at bounding box center [784, 321] width 160 height 28
